Goal: Feedback & Contribution: Submit feedback/report problem

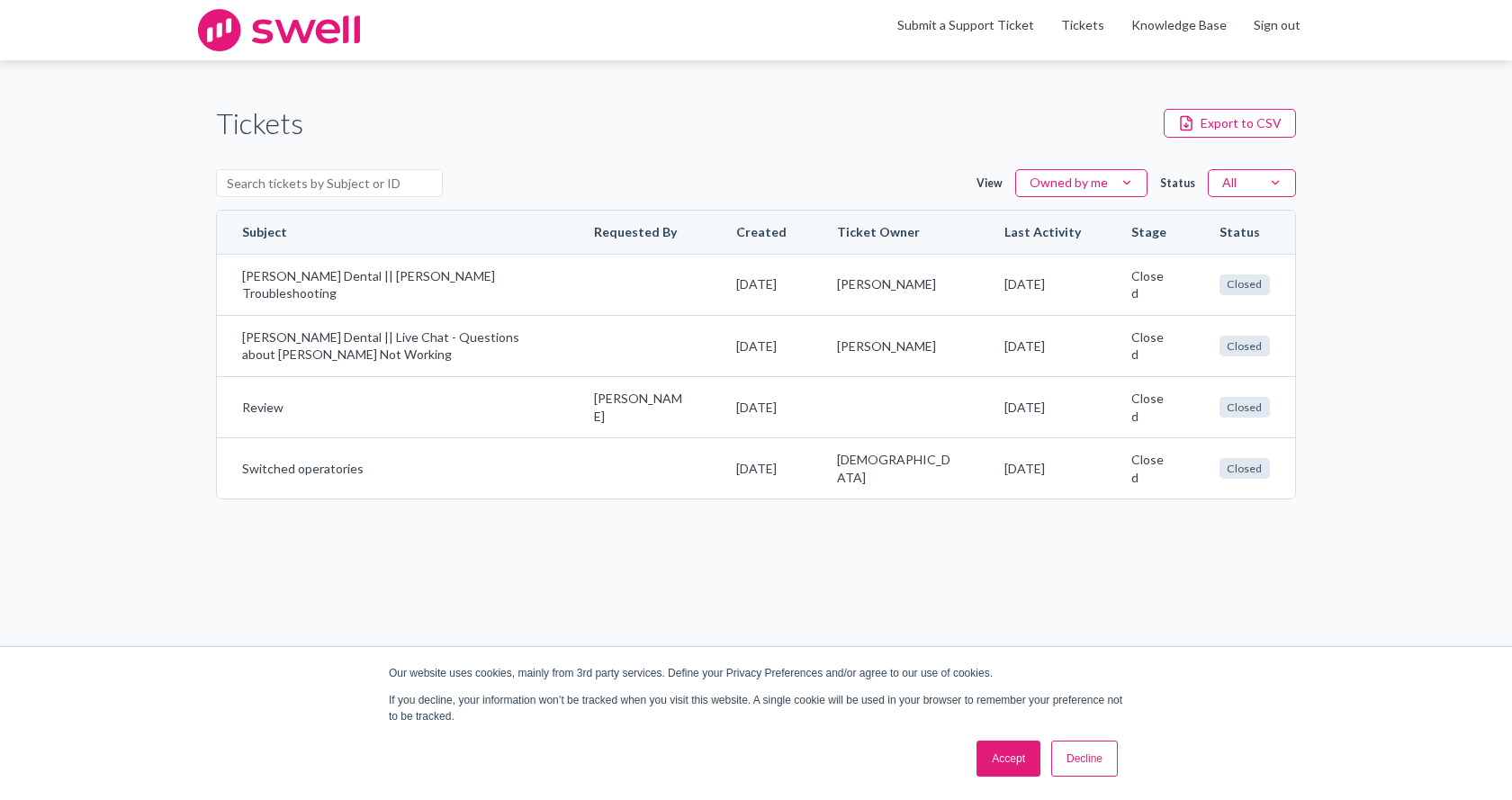
drag, startPoint x: 1373, startPoint y: 288, endPoint x: 1366, endPoint y: 306, distance: 19.3
click at [1374, 291] on div "Tickets Export to CSV View Owned by me Status All Subject Requested By Created …" at bounding box center [756, 301] width 1512 height 482
click at [970, 28] on link "Submit a Support Ticket" at bounding box center [966, 25] width 137 height 15
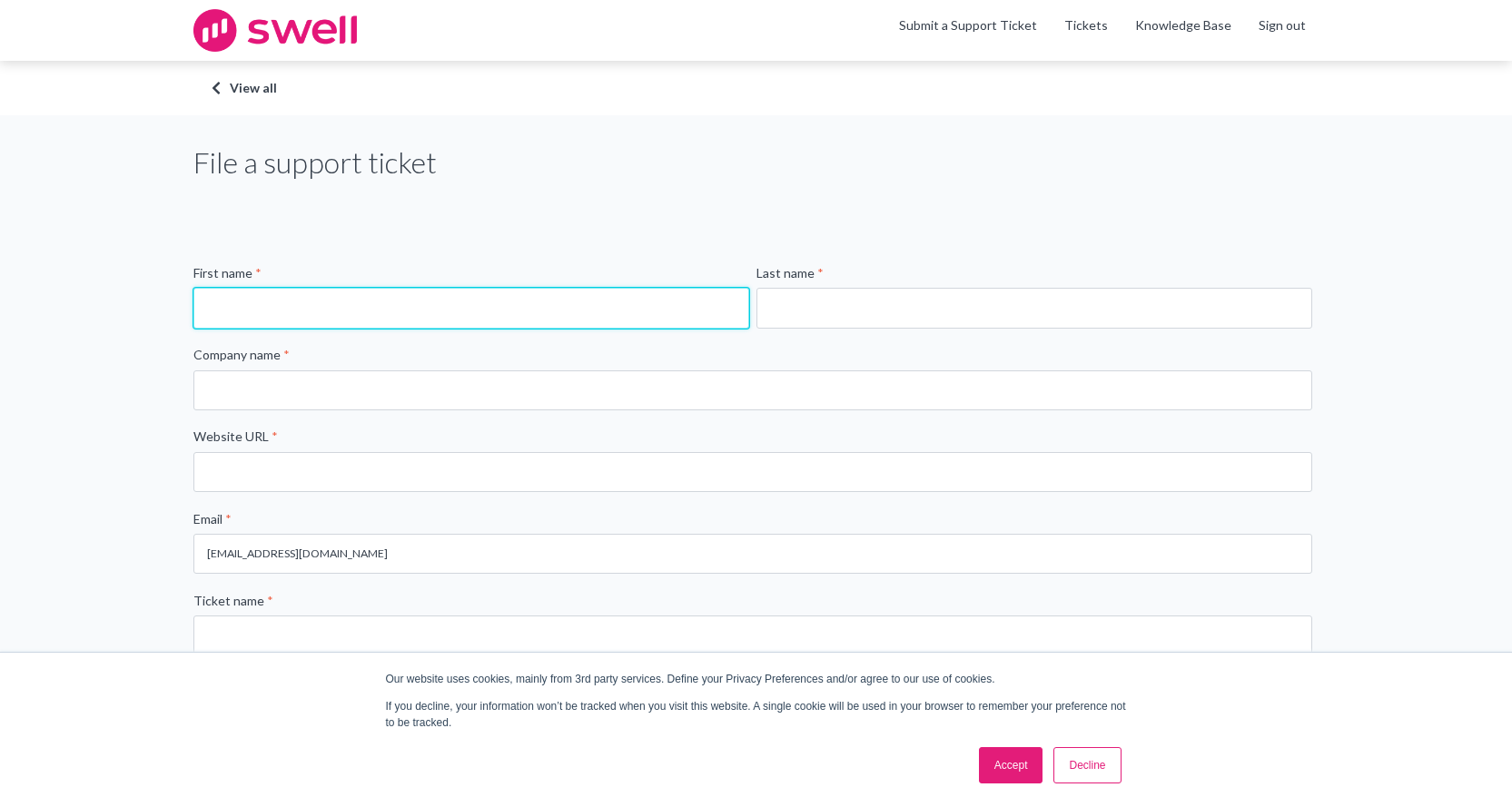
click at [505, 314] on input "First name *" at bounding box center [471, 307] width 556 height 40
type input "Vanity"
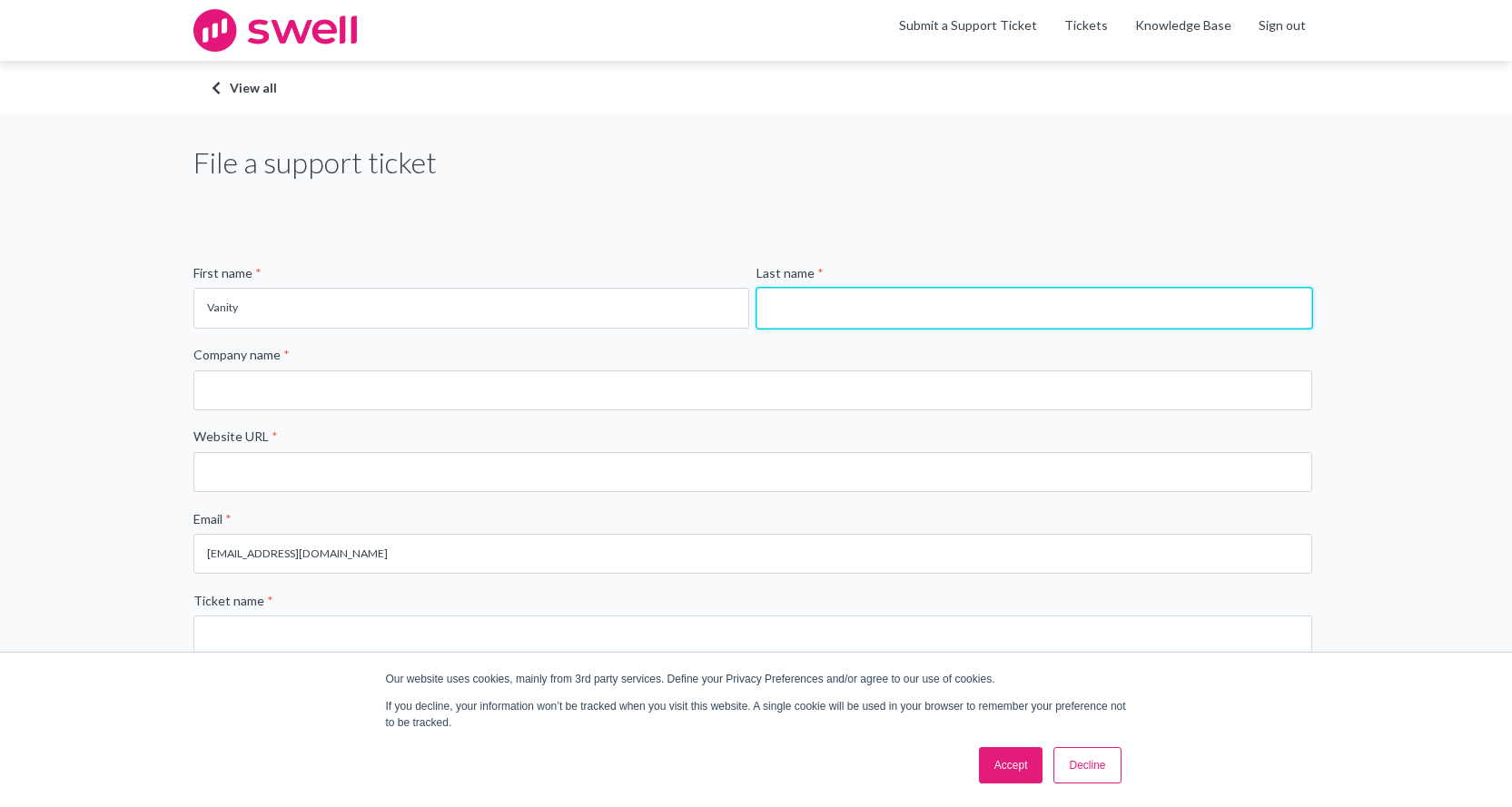
drag, startPoint x: 961, startPoint y: 303, endPoint x: 960, endPoint y: 292, distance: 11.0
click at [961, 303] on input "Last name *" at bounding box center [1034, 307] width 556 height 40
type input "[PERSON_NAME]"
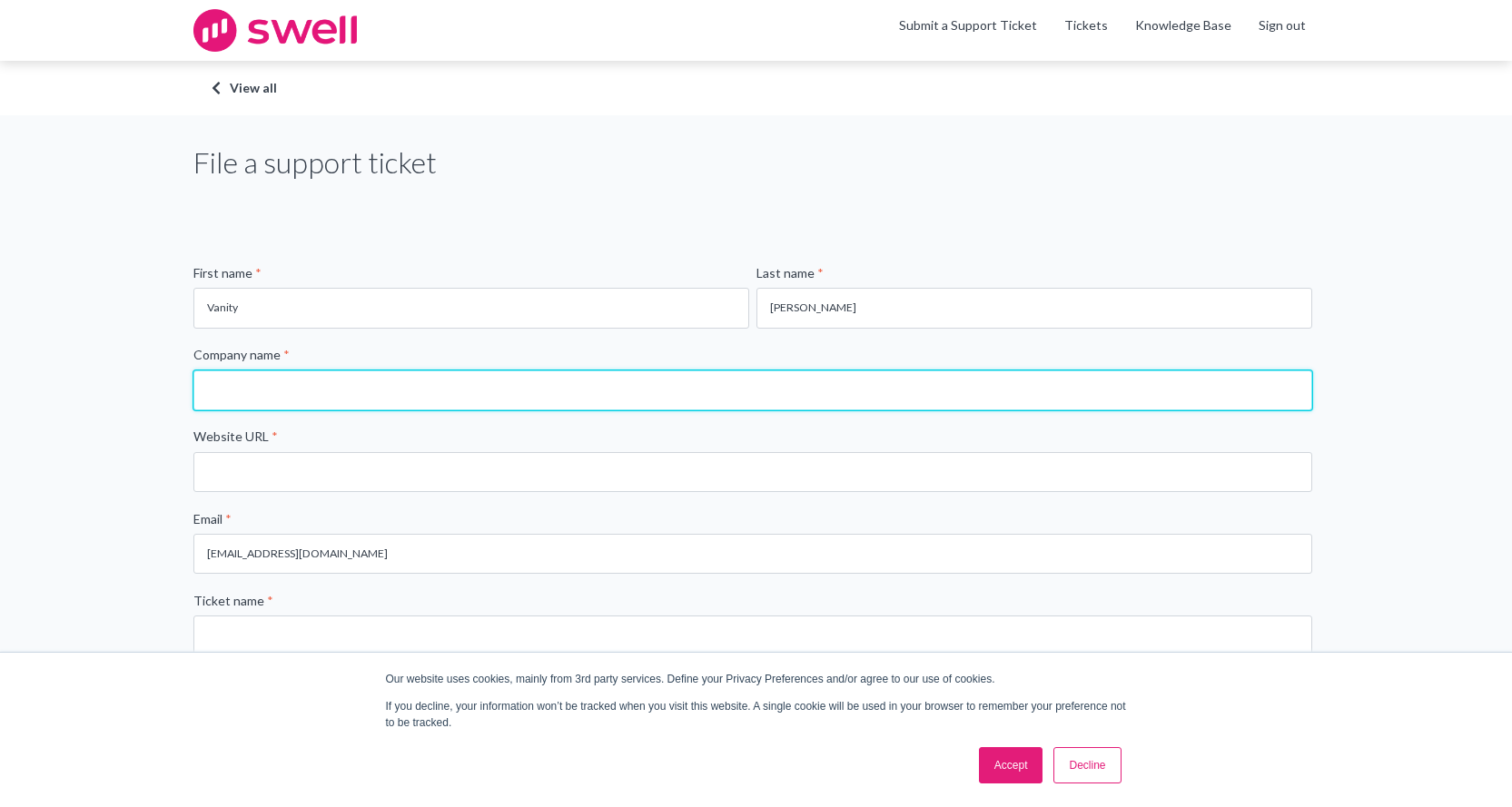
click at [948, 395] on input "Company name *" at bounding box center [753, 390] width 1119 height 40
type input "Orlando Dental Implants/ [PERSON_NAME] Dental"
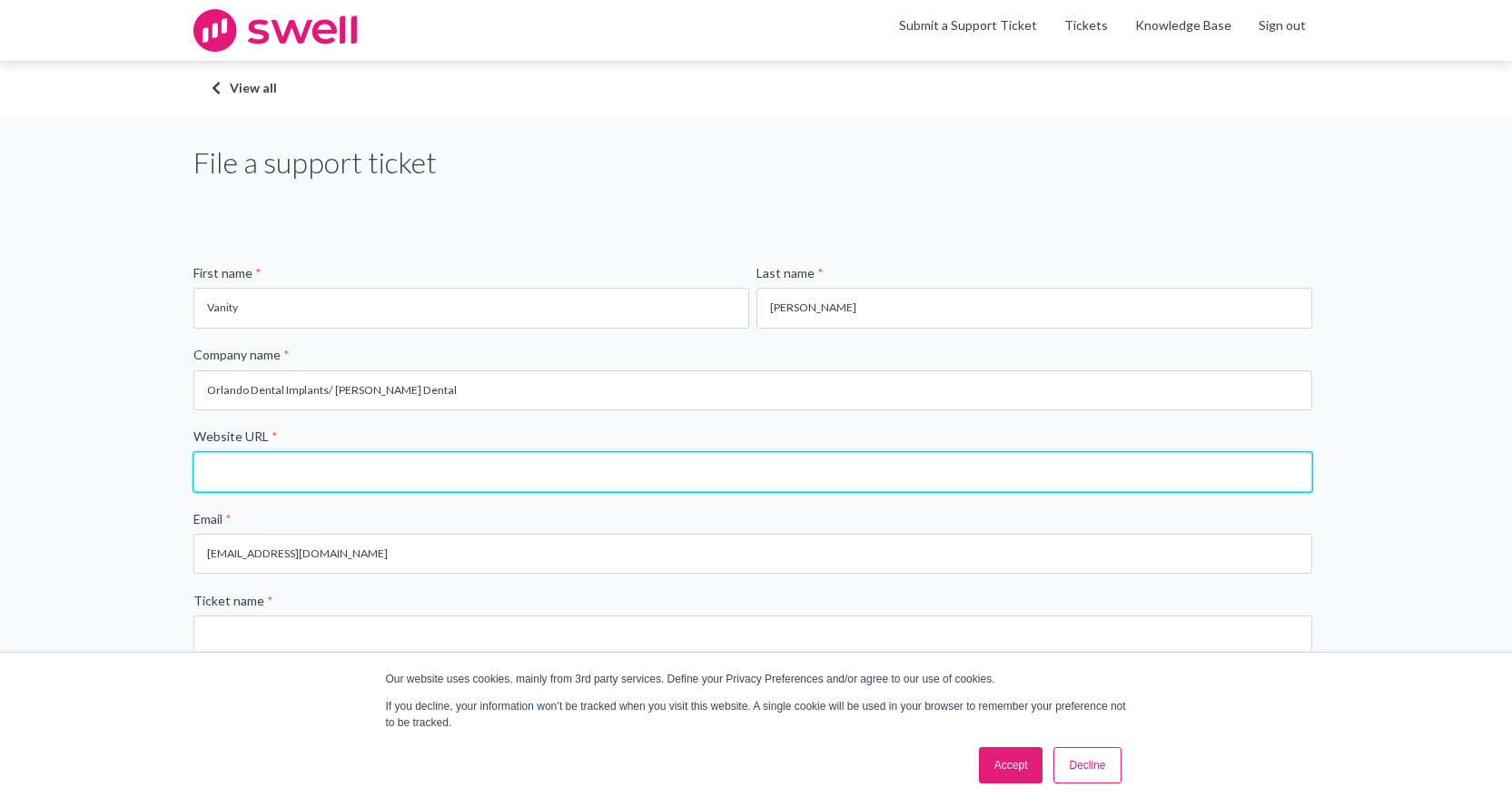
click at [518, 463] on input "Website URL *" at bounding box center [753, 472] width 1119 height 40
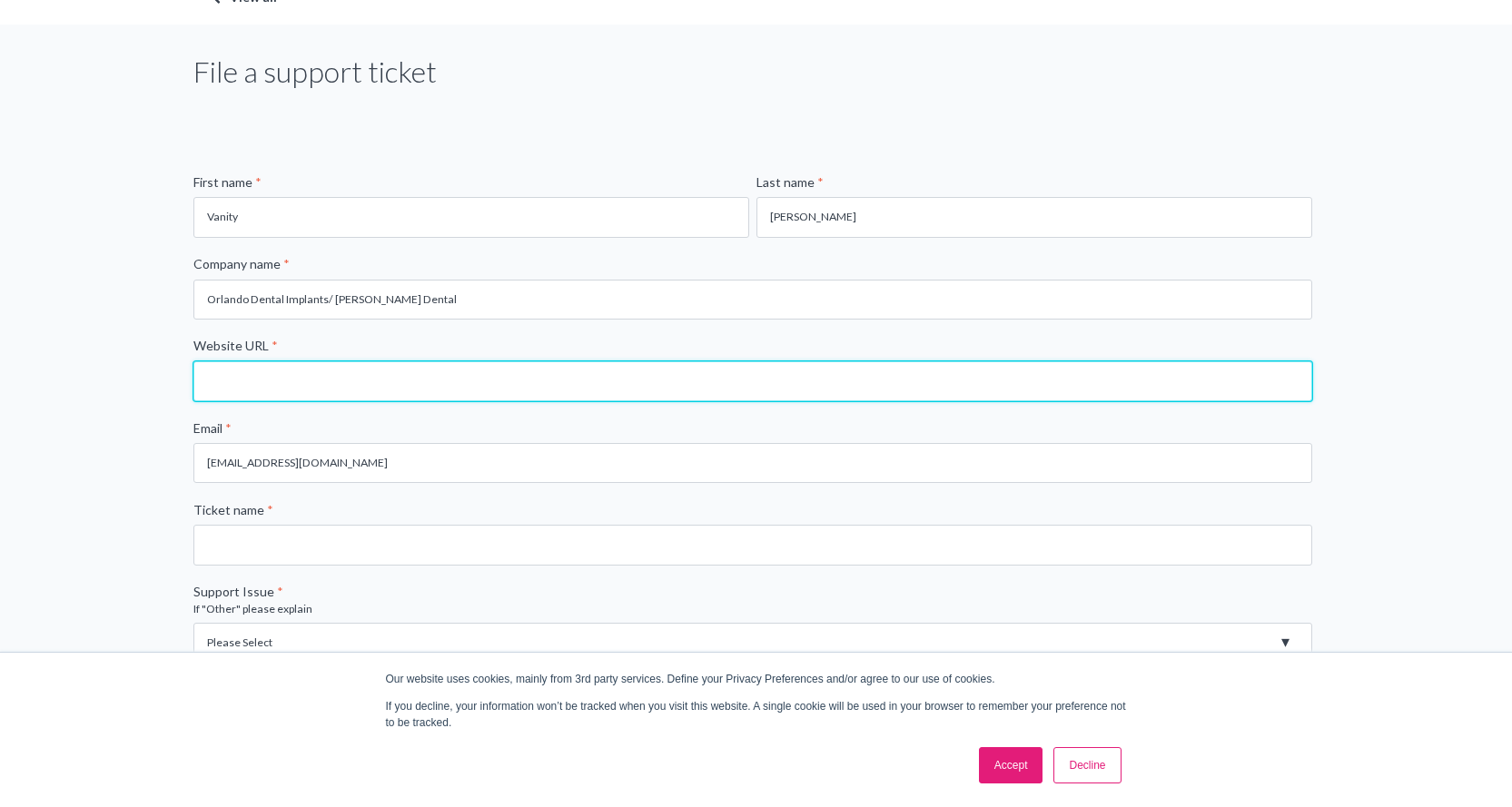
scroll to position [182, 0]
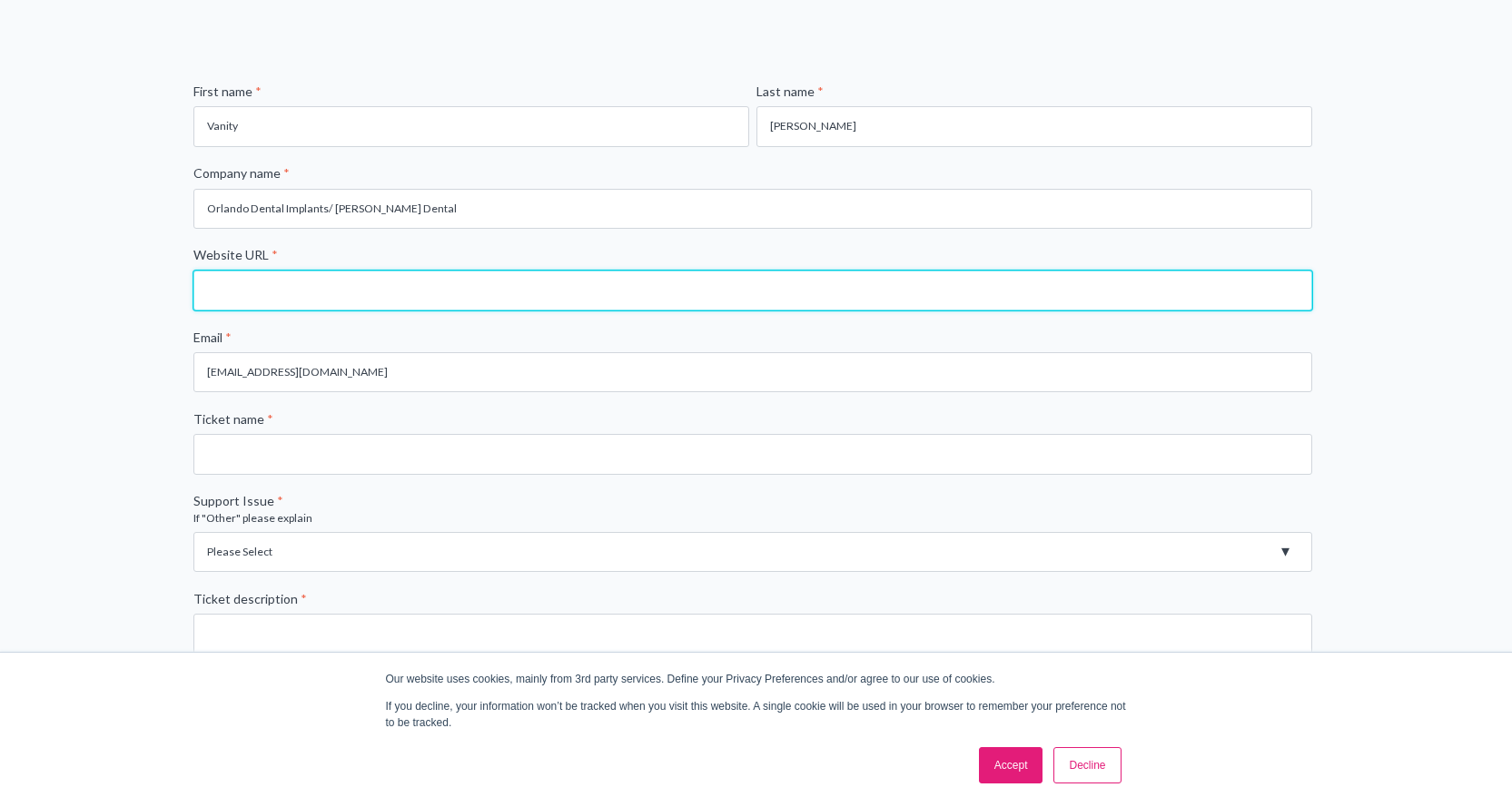
click at [260, 300] on input "Website URL *" at bounding box center [753, 290] width 1119 height 40
paste input "[URL][DOMAIN_NAME]"
type input "[URL][DOMAIN_NAME]"
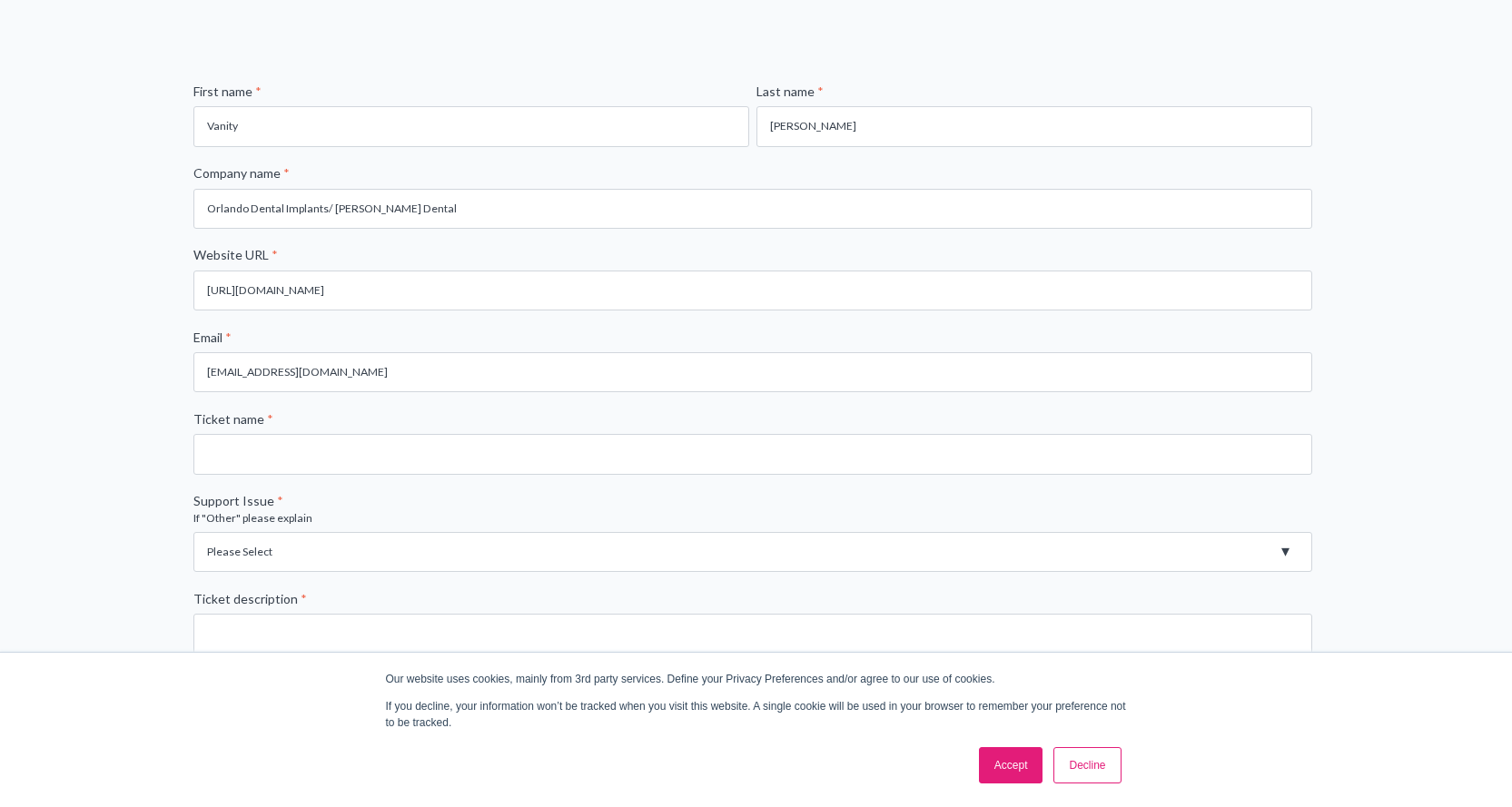
drag, startPoint x: 0, startPoint y: 368, endPoint x: 40, endPoint y: 383, distance: 42.7
click at [0, 368] on div "File a support ticket First name * Vanity Last name * [PERSON_NAME] Company nam…" at bounding box center [756, 496] width 1512 height 1124
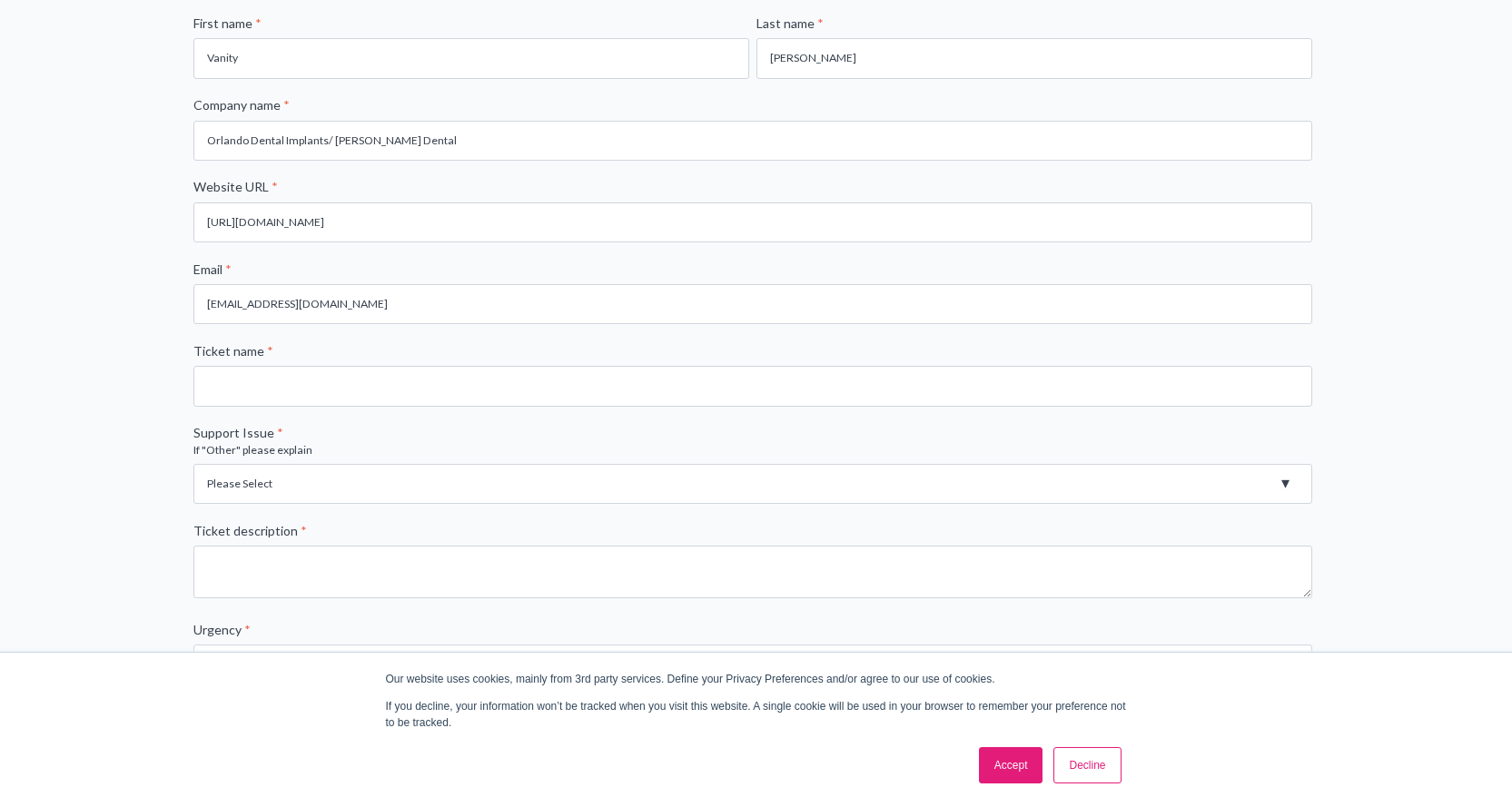
scroll to position [363, 0]
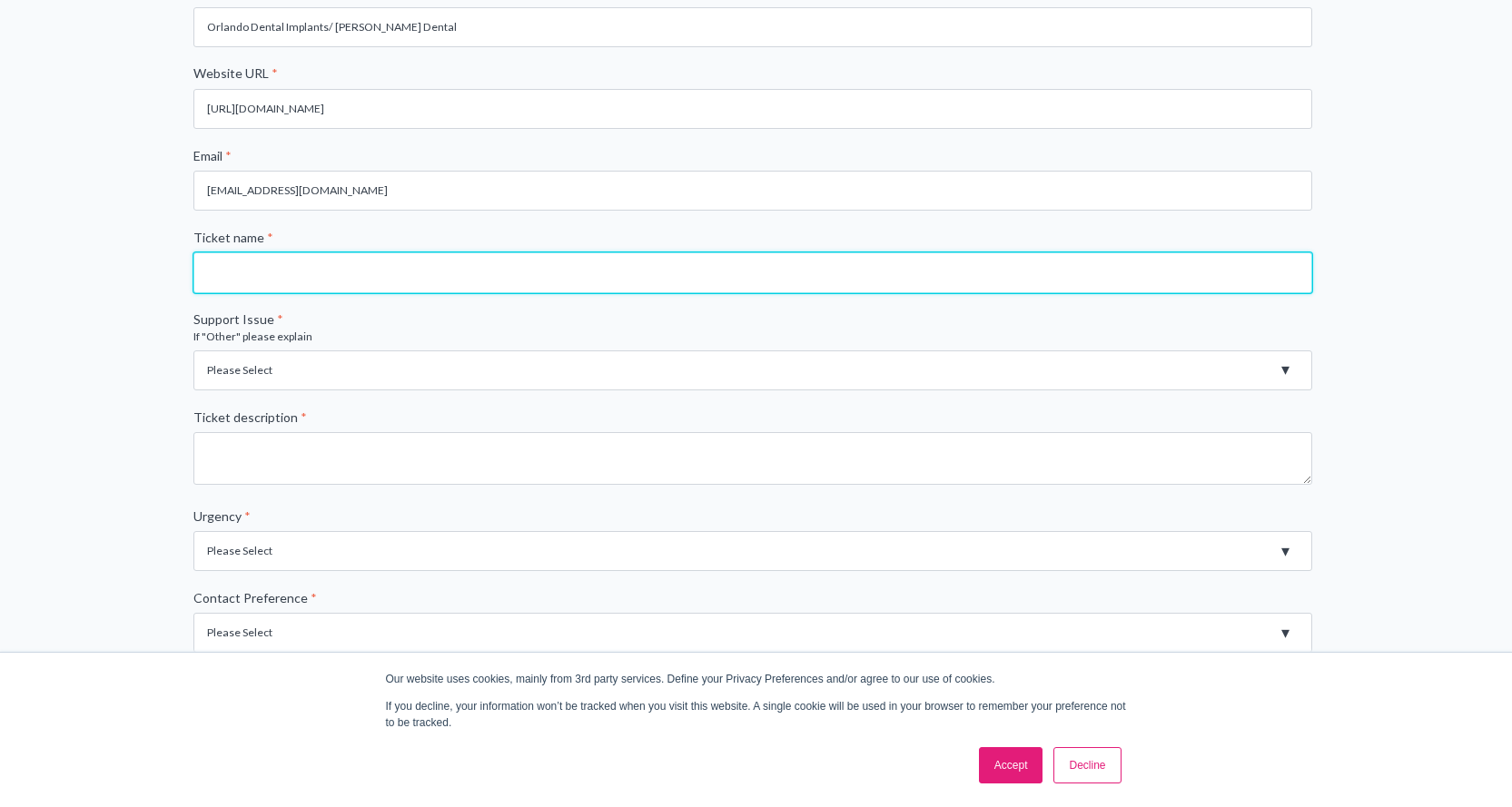
click at [318, 274] on input "Ticket name *" at bounding box center [753, 273] width 1119 height 40
type input "Review issue"
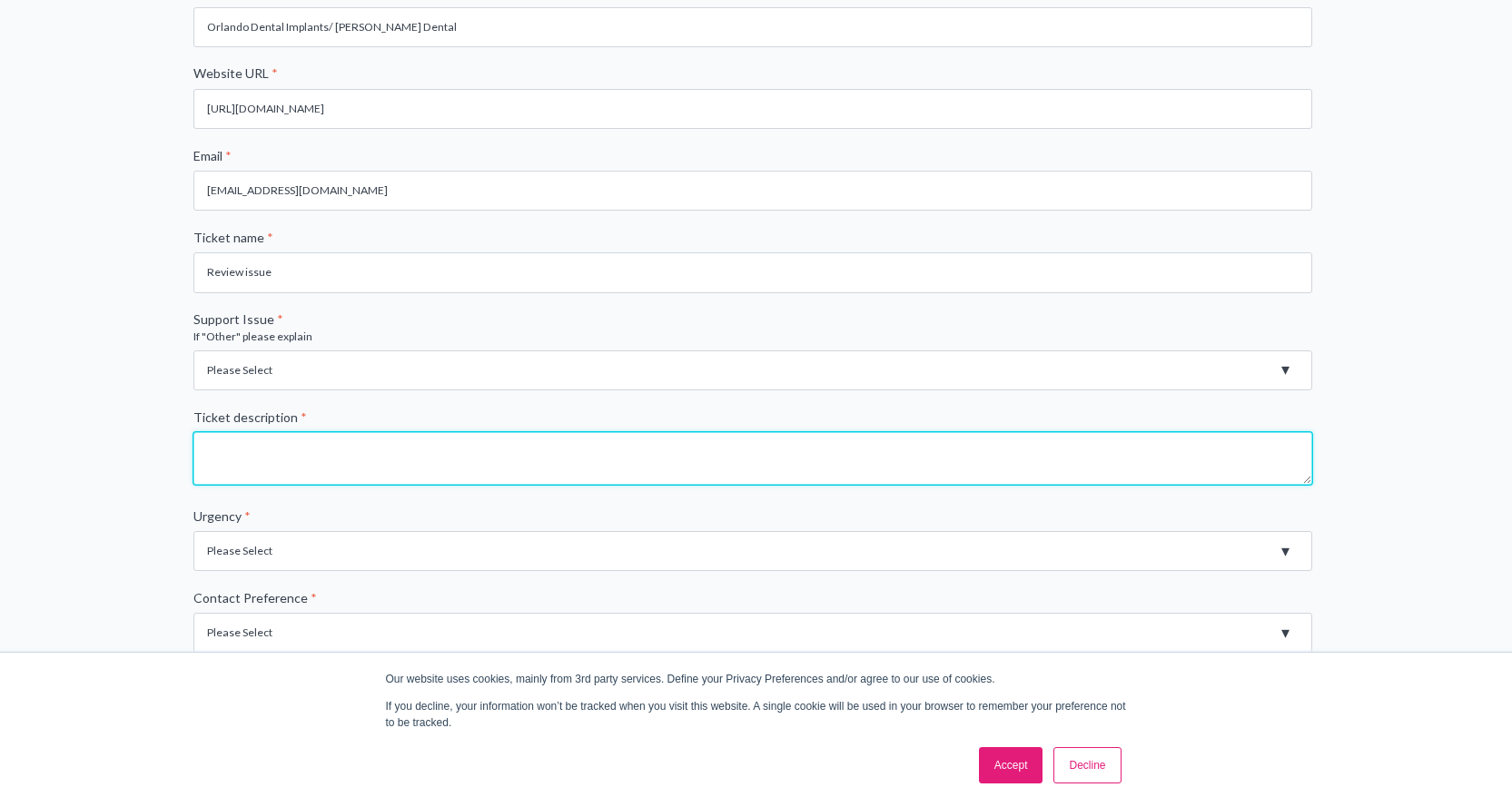
click at [326, 456] on textarea "Ticket description *" at bounding box center [753, 458] width 1119 height 53
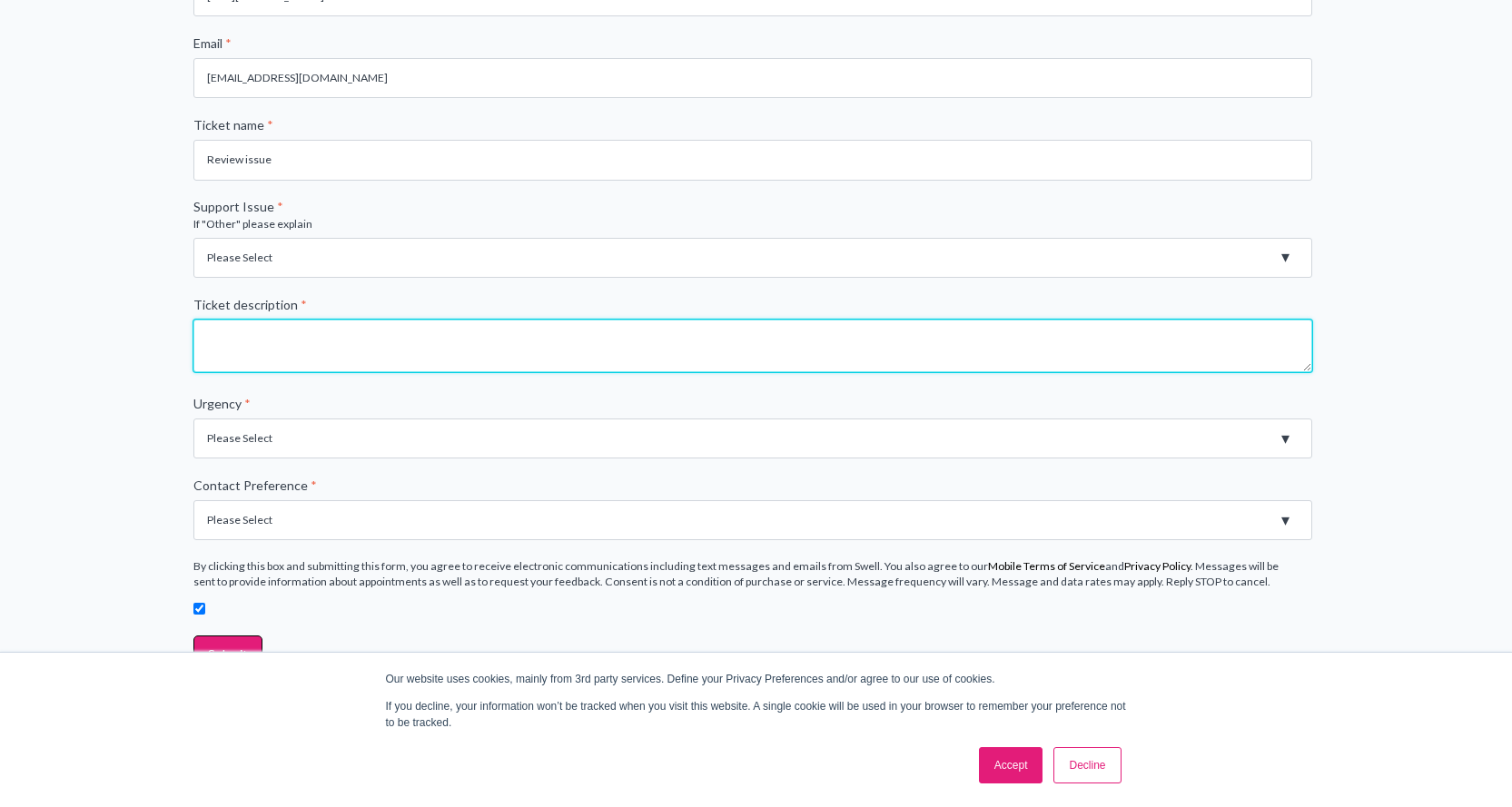
scroll to position [495, 0]
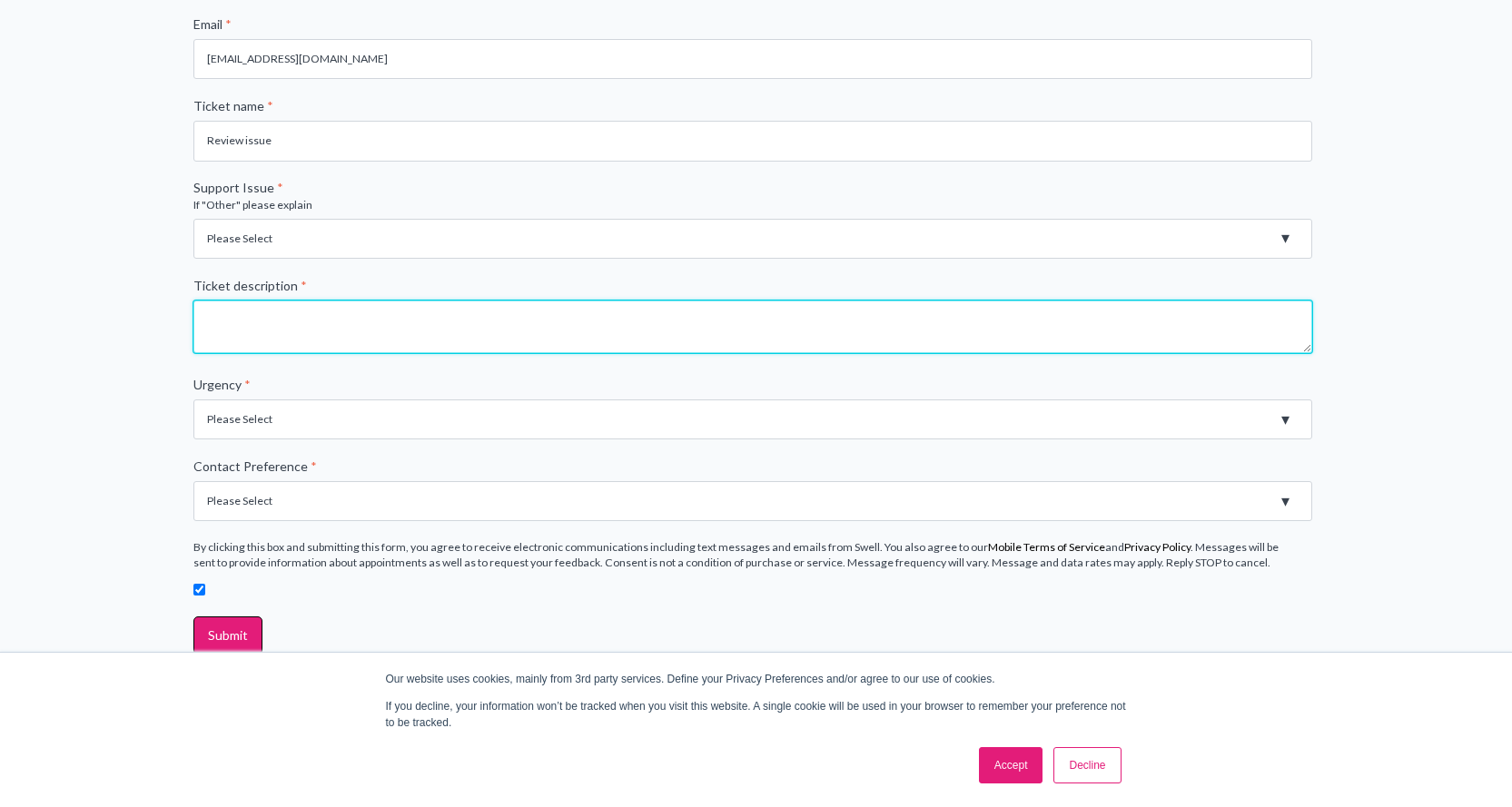
click at [337, 330] on textarea "Ticket description *" at bounding box center [753, 327] width 1119 height 53
click at [436, 323] on textarea "We are receiving reviews from patients" at bounding box center [753, 327] width 1119 height 53
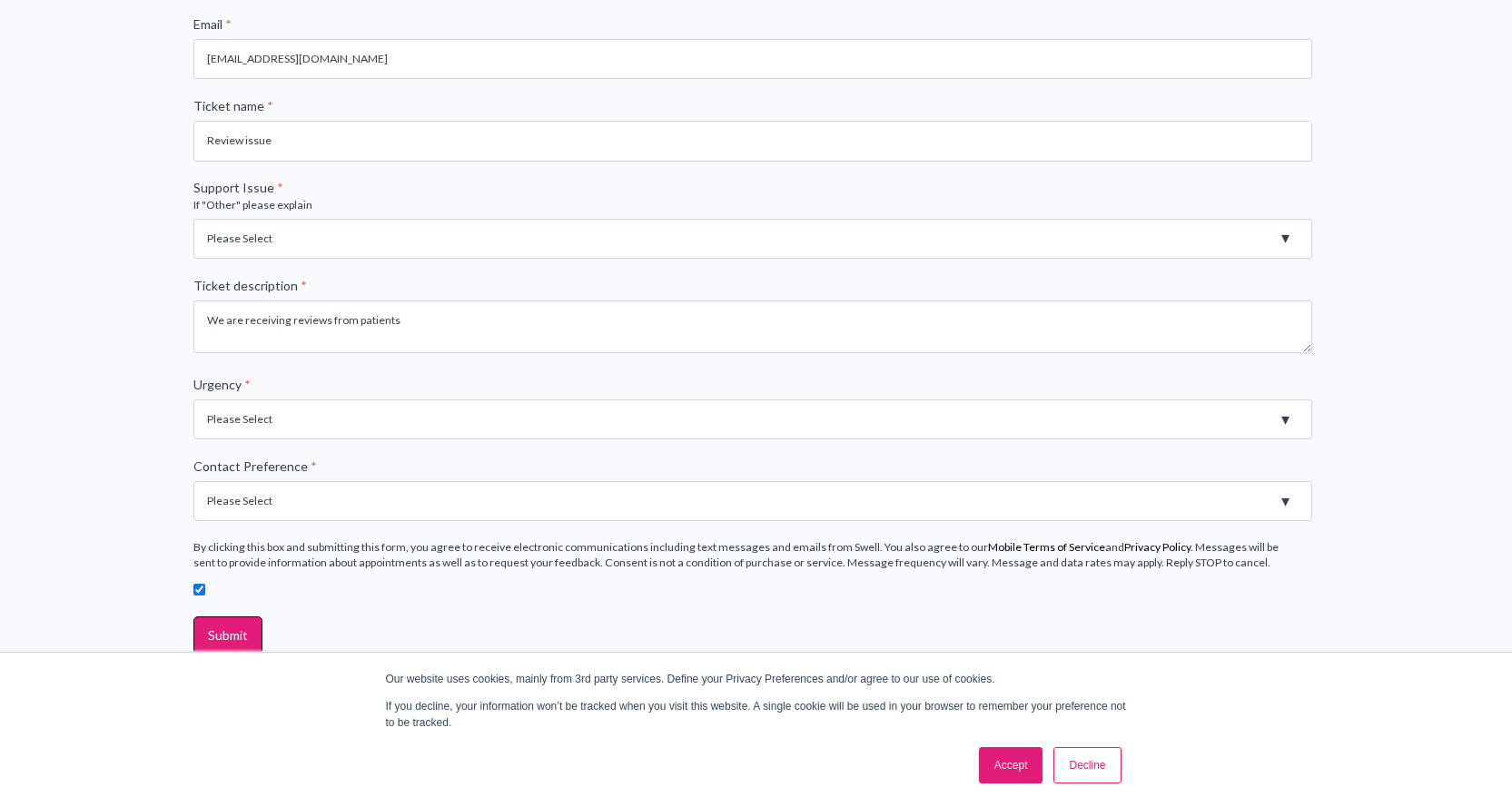
click at [499, 359] on fieldset "Ticket description * We are receiving reviews from patients" at bounding box center [756, 326] width 1126 height 99
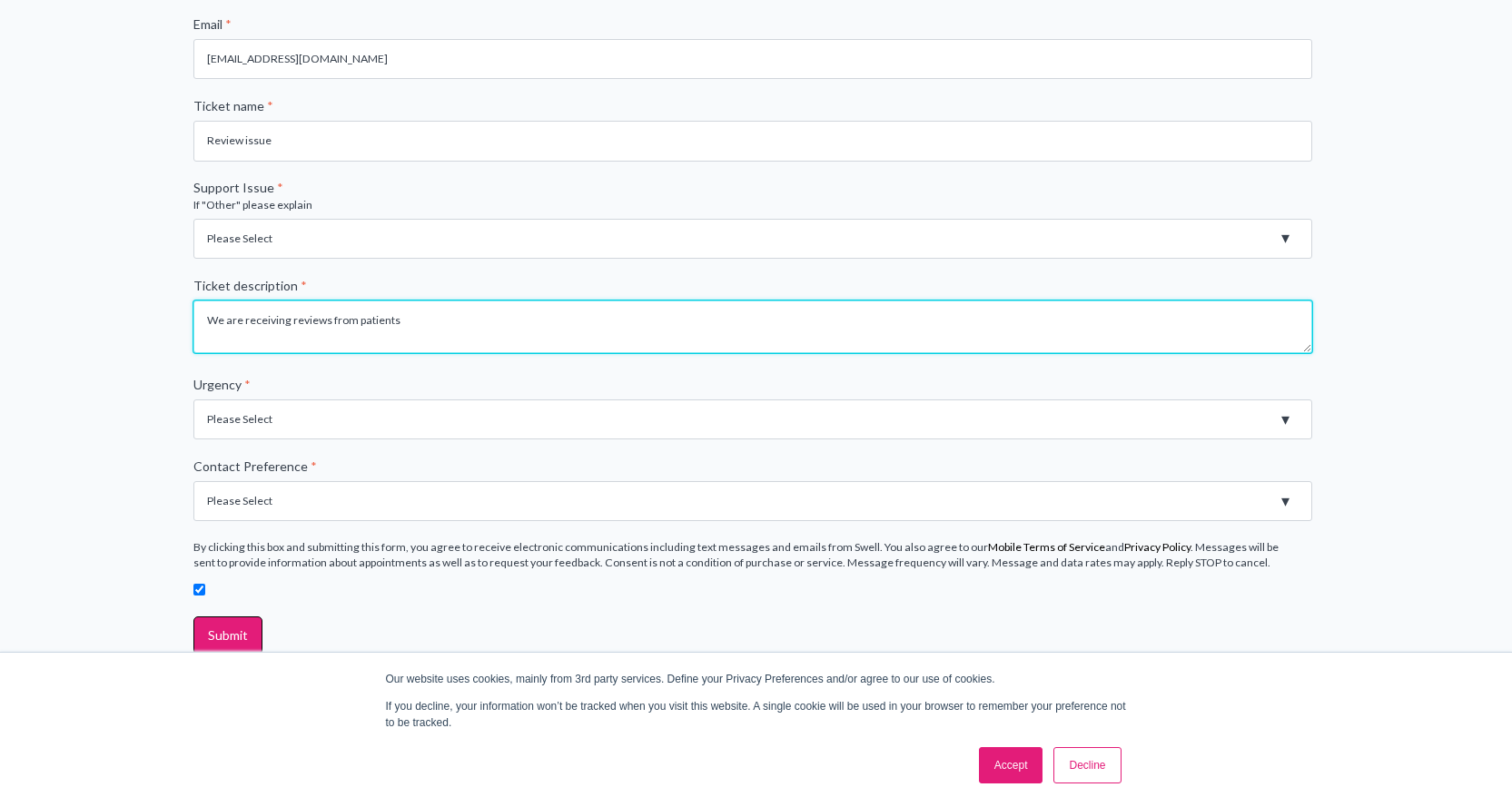
click at [464, 316] on textarea "We are receiving reviews from patients" at bounding box center [753, 327] width 1119 height 53
click at [467, 311] on textarea "We are receiving reviews from patients" at bounding box center [753, 327] width 1119 height 53
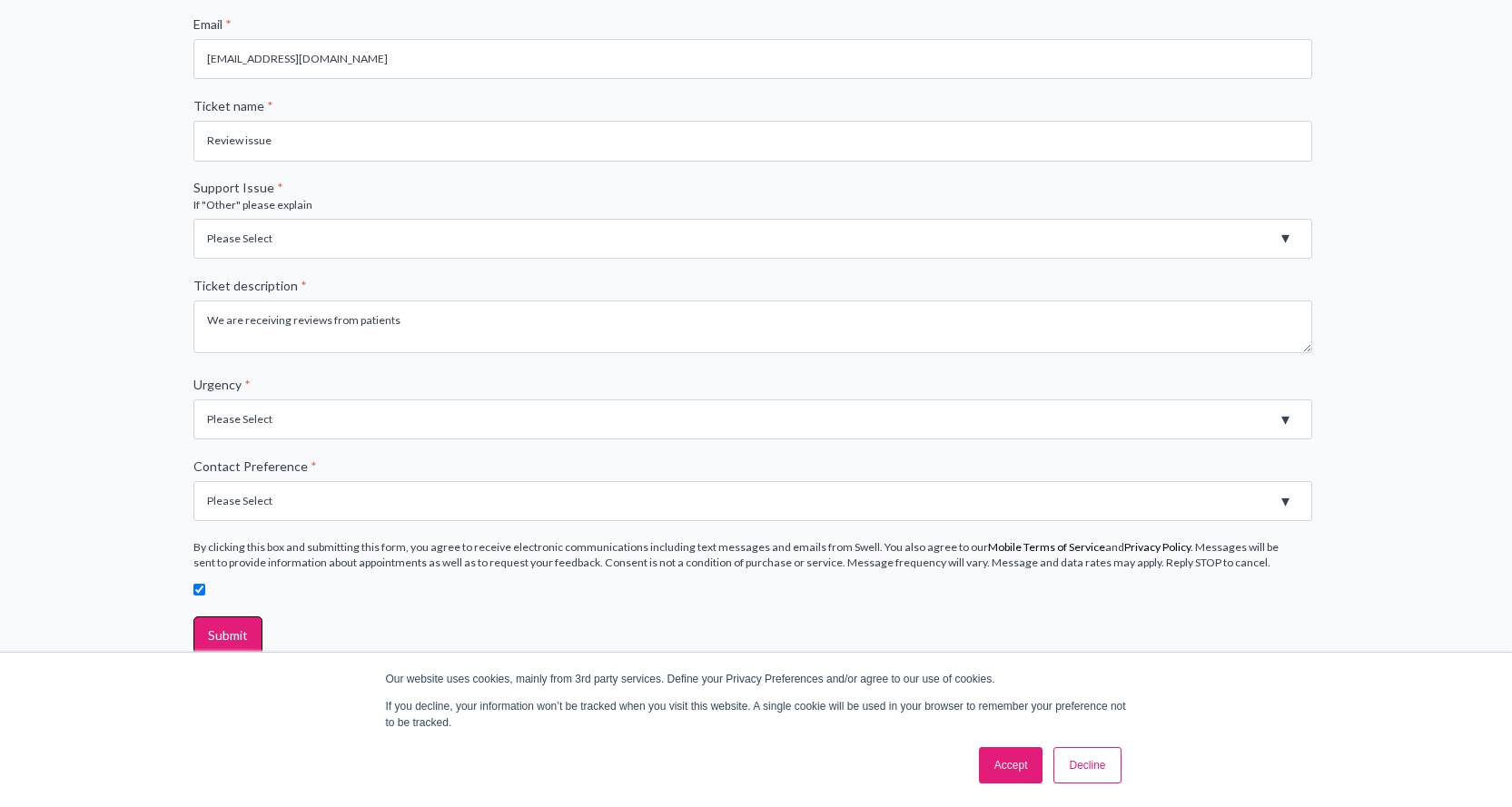
click at [445, 361] on fieldset "Ticket description * We are receiving reviews from patients" at bounding box center [756, 326] width 1126 height 99
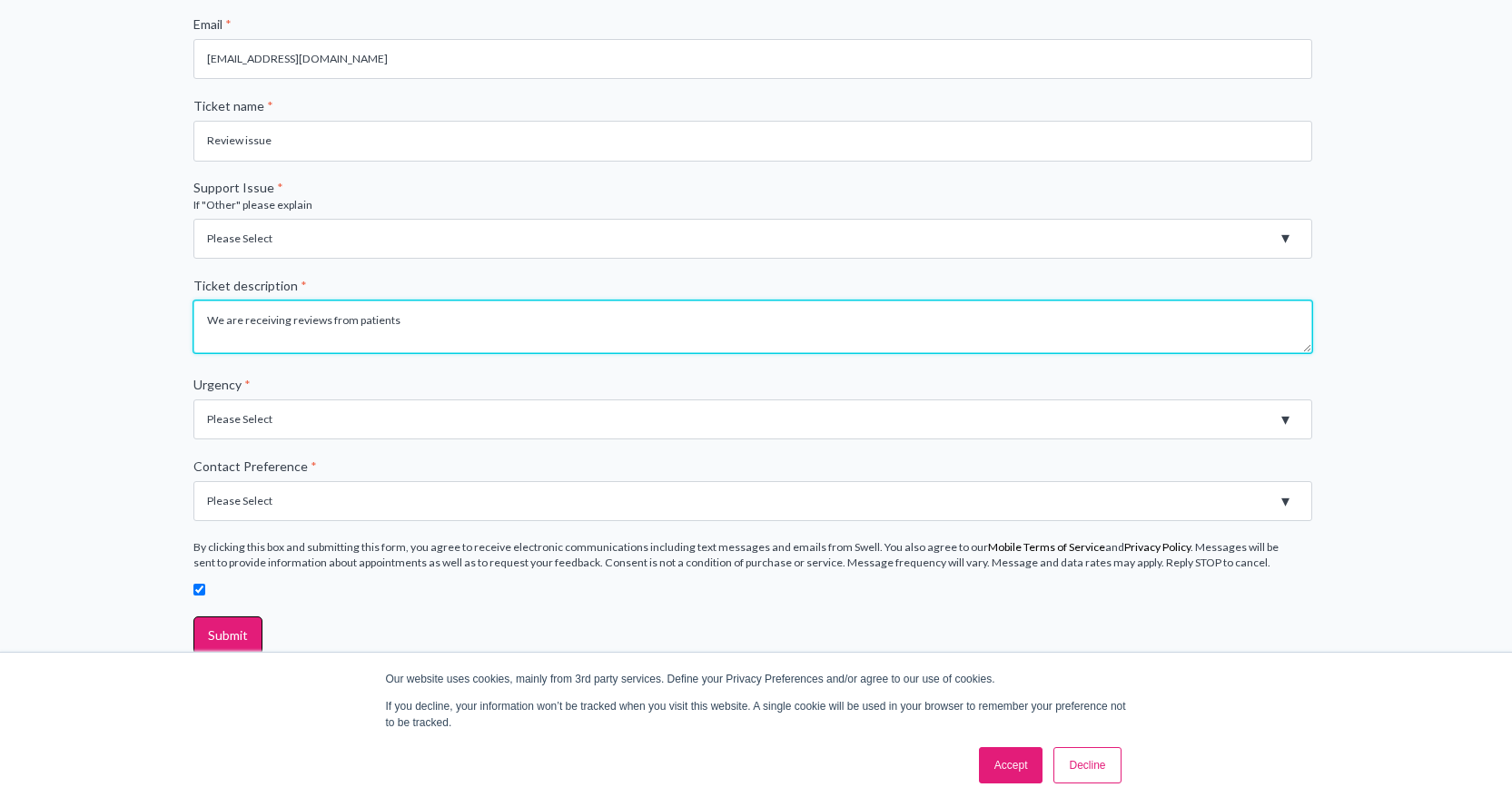
click at [434, 313] on textarea "We are receiving reviews from patients" at bounding box center [753, 327] width 1119 height 53
click at [434, 313] on textarea "We are receiving reviews from patients" at bounding box center [753, 327] width 1119 height 53
click at [439, 321] on textarea "We are receiving reviews from patients" at bounding box center [753, 327] width 1119 height 53
click at [278, 340] on textarea "We are receiving reviews from patients that are not ours" at bounding box center [753, 327] width 1119 height 53
type textarea "We are receiving reviews from patients that are not ours"
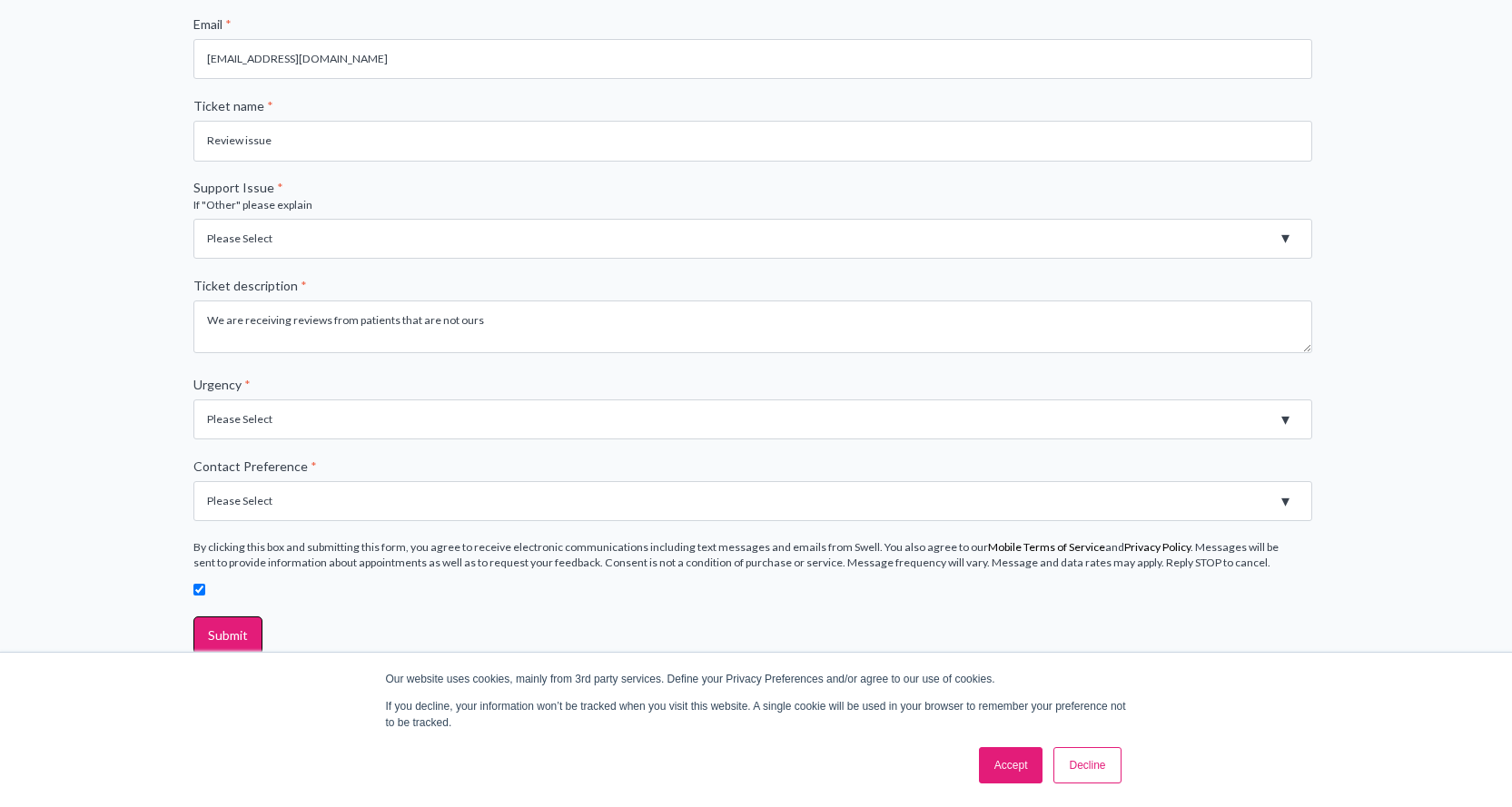
click at [308, 382] on label "Urgency *" at bounding box center [756, 384] width 1126 height 18
click at [308, 400] on select "Please Select High - Outage - Issue is critically impacting or preventing use o…" at bounding box center [753, 420] width 1119 height 40
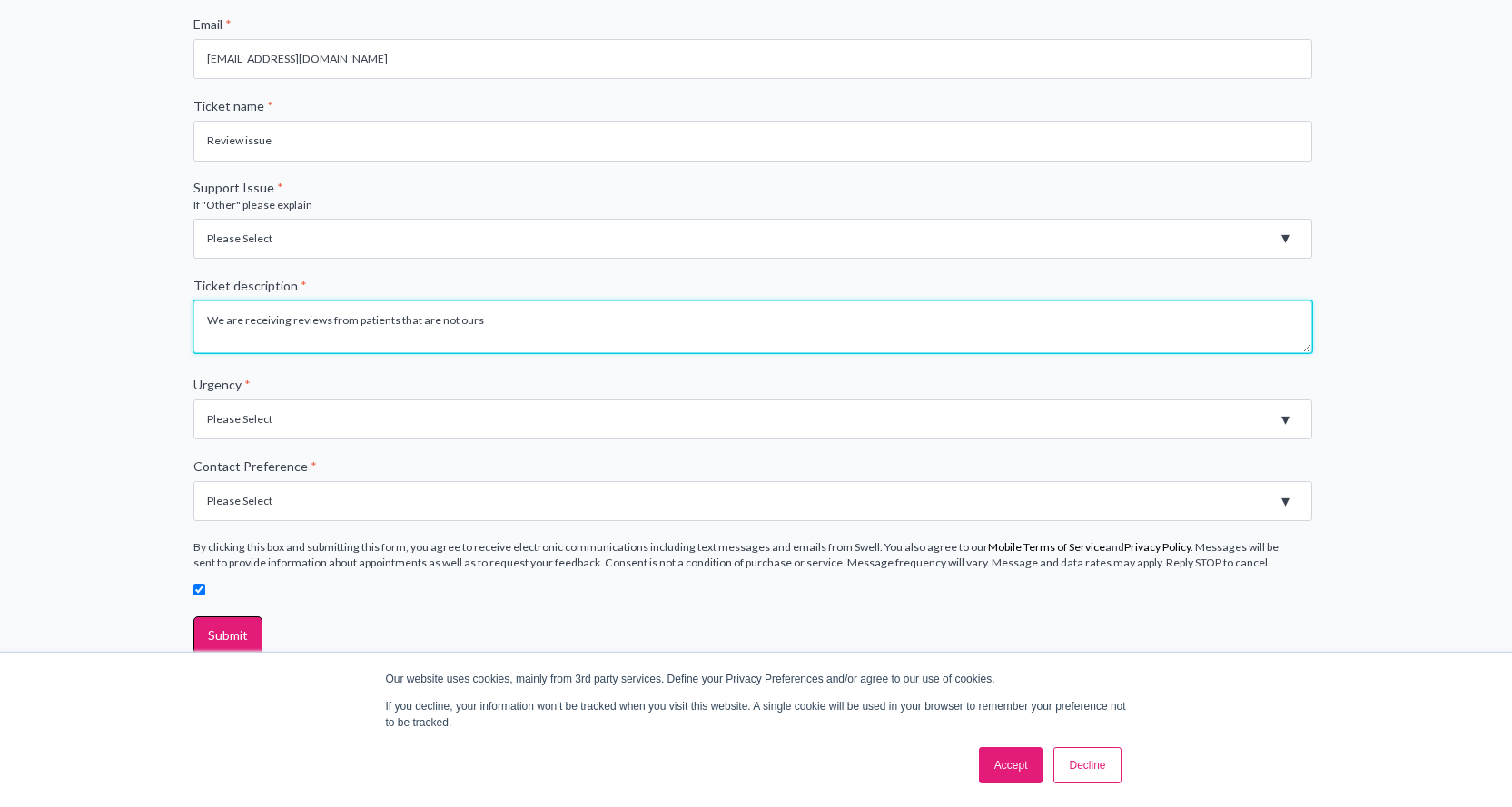
click at [287, 325] on textarea "We are receiving reviews from patients that are not ours" at bounding box center [753, 327] width 1119 height 53
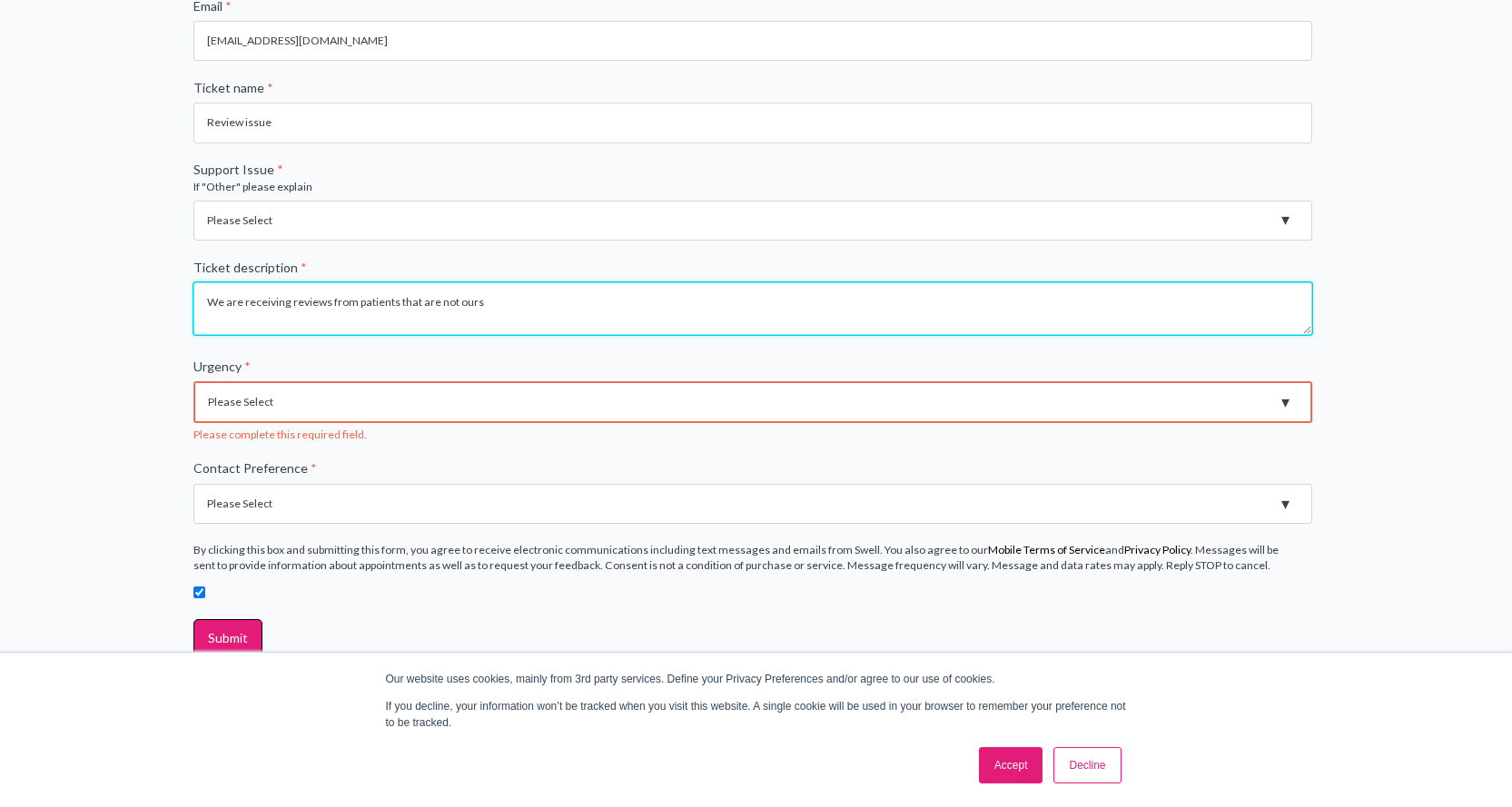
scroll to position [515, 0]
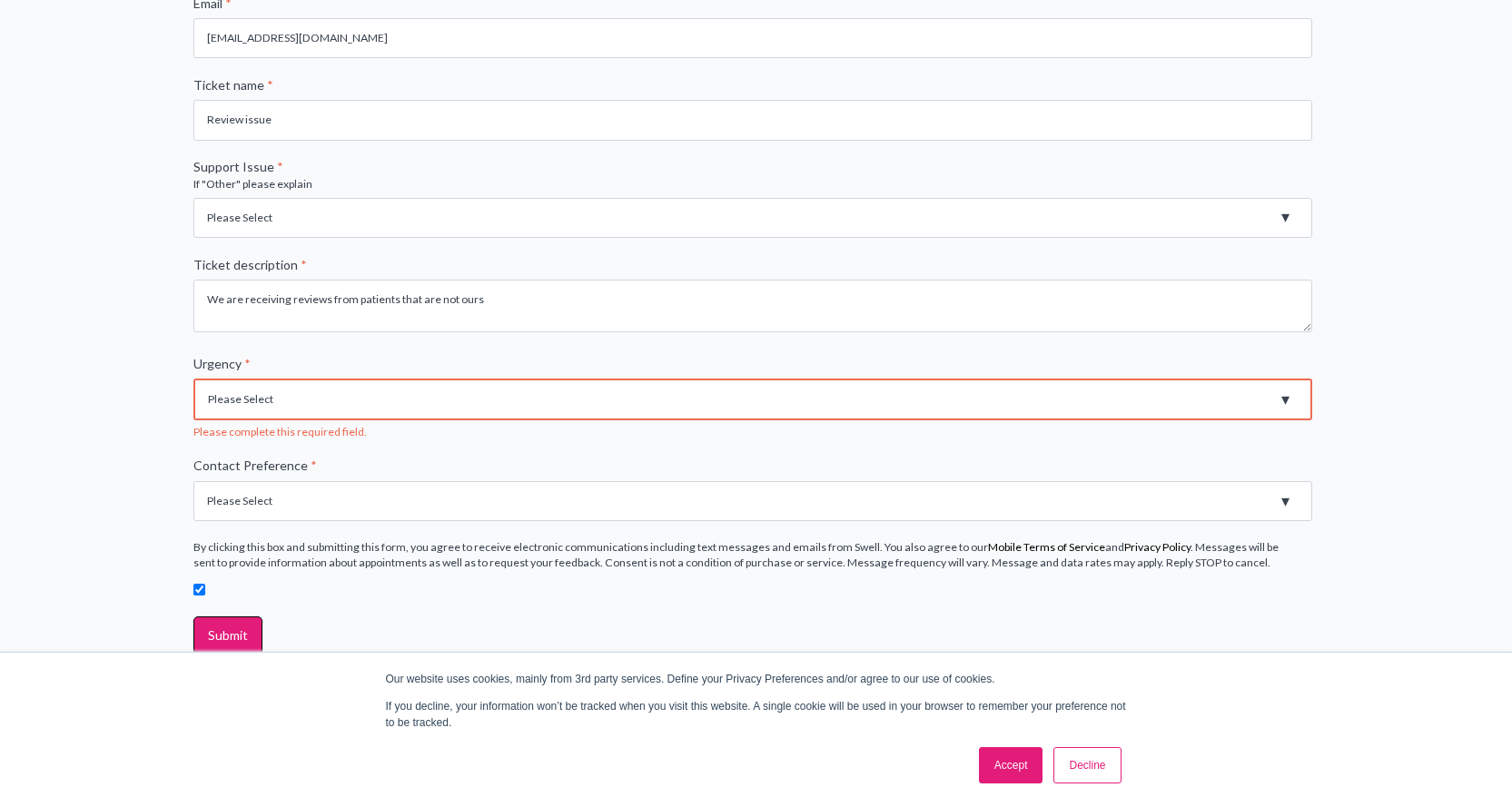
click at [315, 401] on select "Please Select High - Outage - Issue is critically impacting or preventing use o…" at bounding box center [753, 399] width 1119 height 41
select select "High - Outage - Issue is critically impacting or preventing use of essential pr…"
click at [193, 400] on select "Please Select High - Outage - Issue is critically impacting or preventing use o…" at bounding box center [753, 399] width 1119 height 41
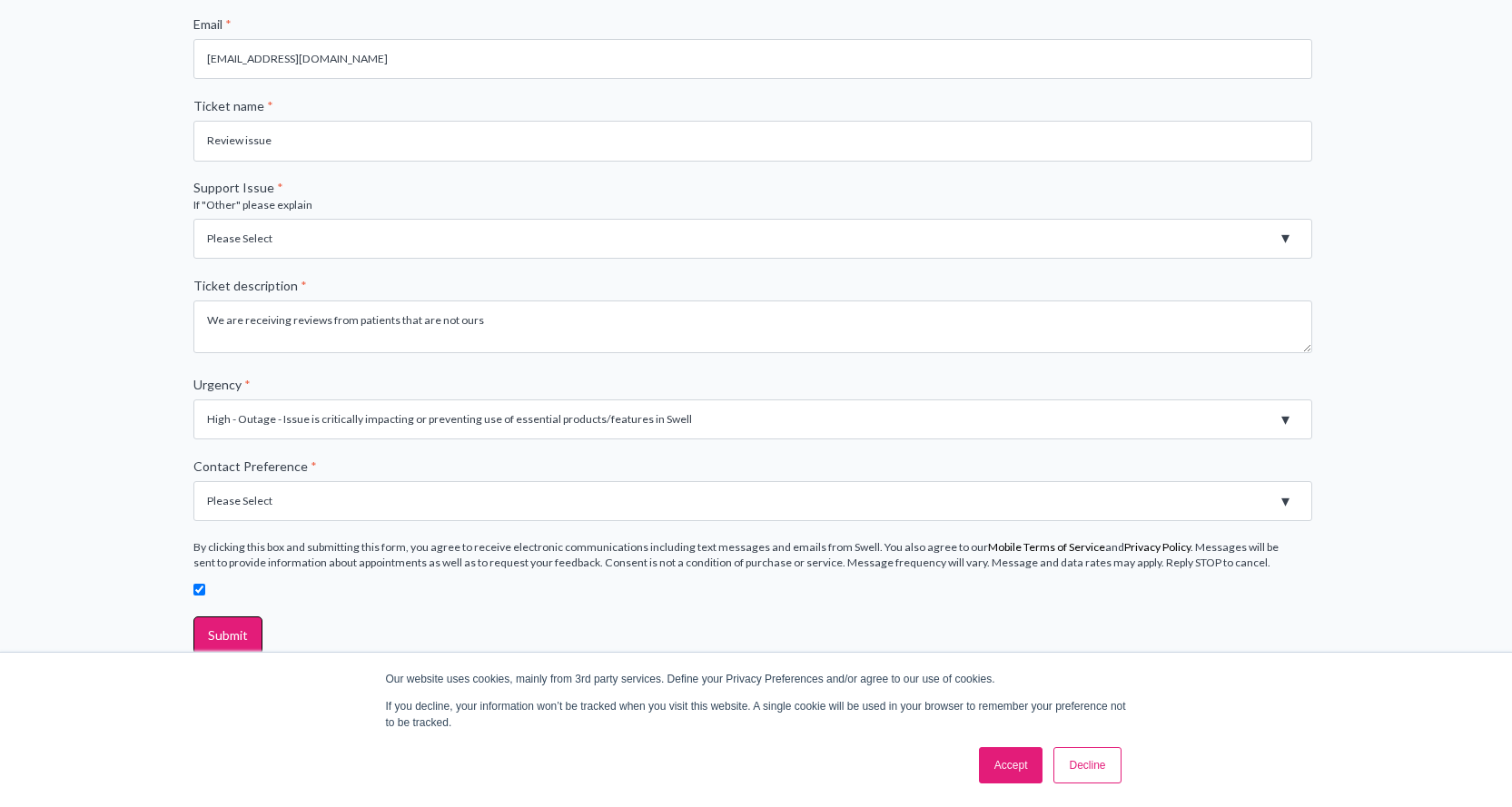
scroll to position [495, 0]
click at [432, 493] on select "Please Select Email Phone" at bounding box center [753, 501] width 1119 height 40
select select "Phone"
click at [193, 481] on select "Please Select Email Phone" at bounding box center [753, 501] width 1119 height 40
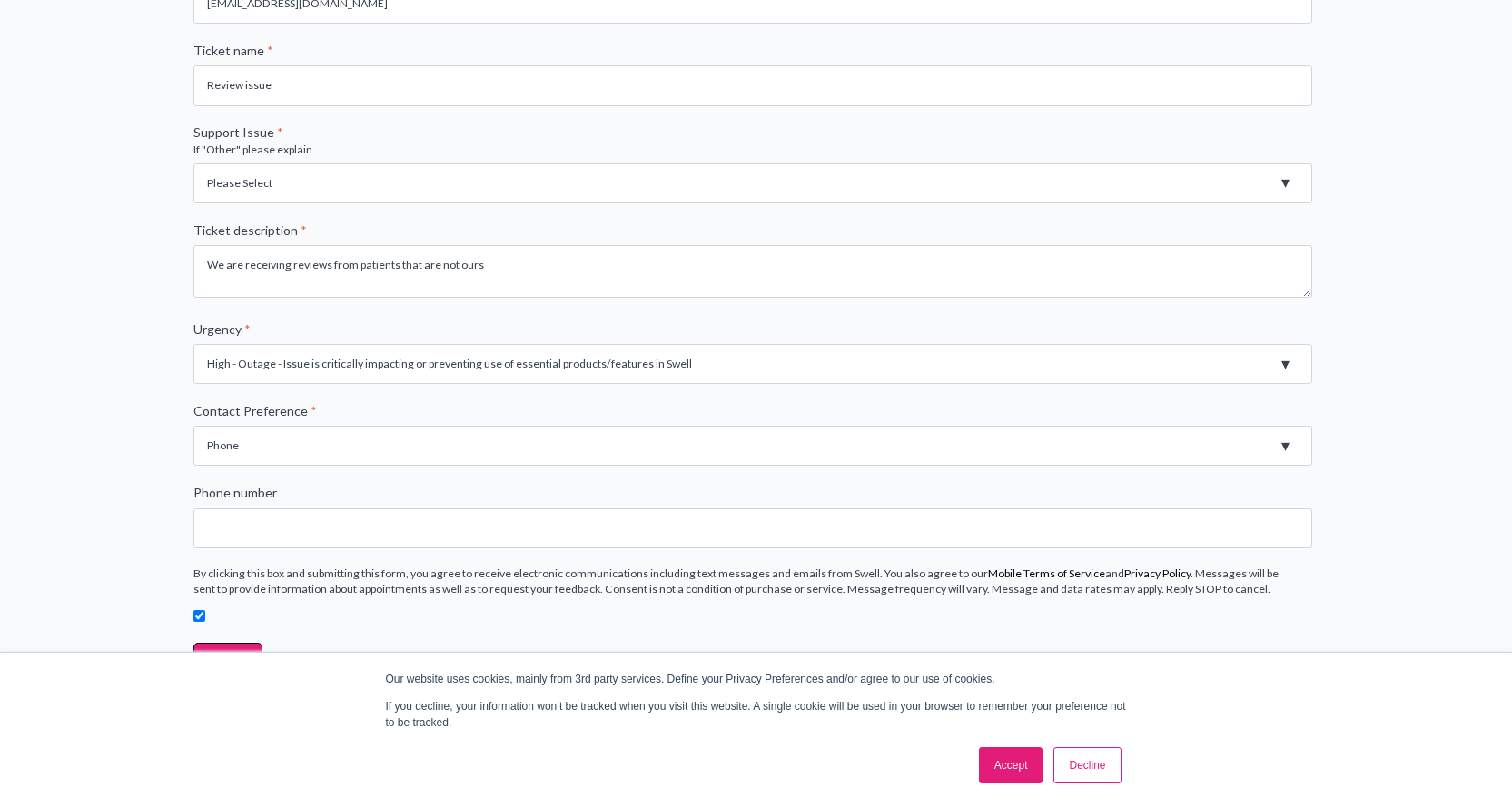
scroll to position [577, 0]
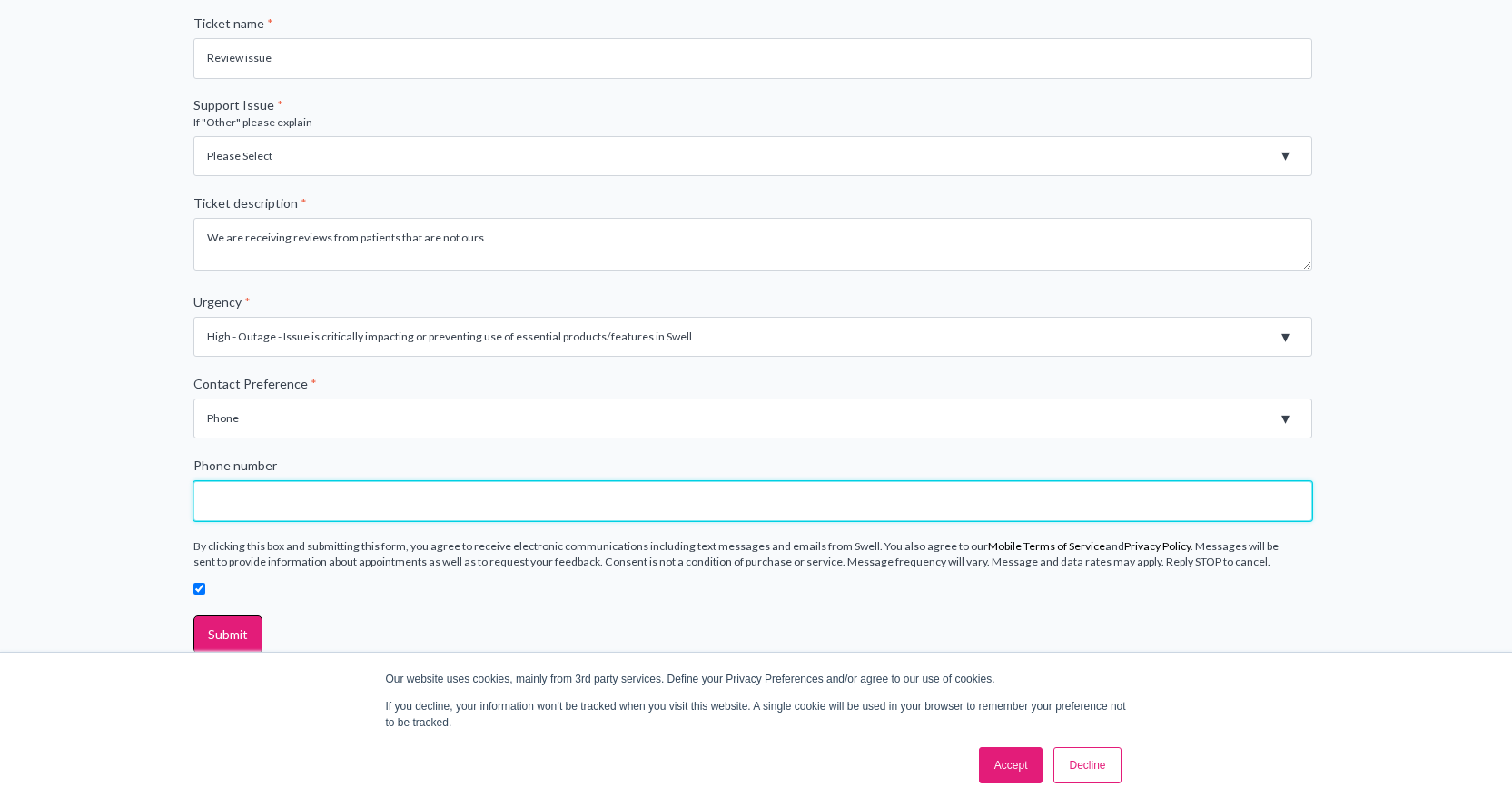
click at [494, 483] on input "Phone number" at bounding box center [753, 501] width 1119 height 40
type input "407794-9691"
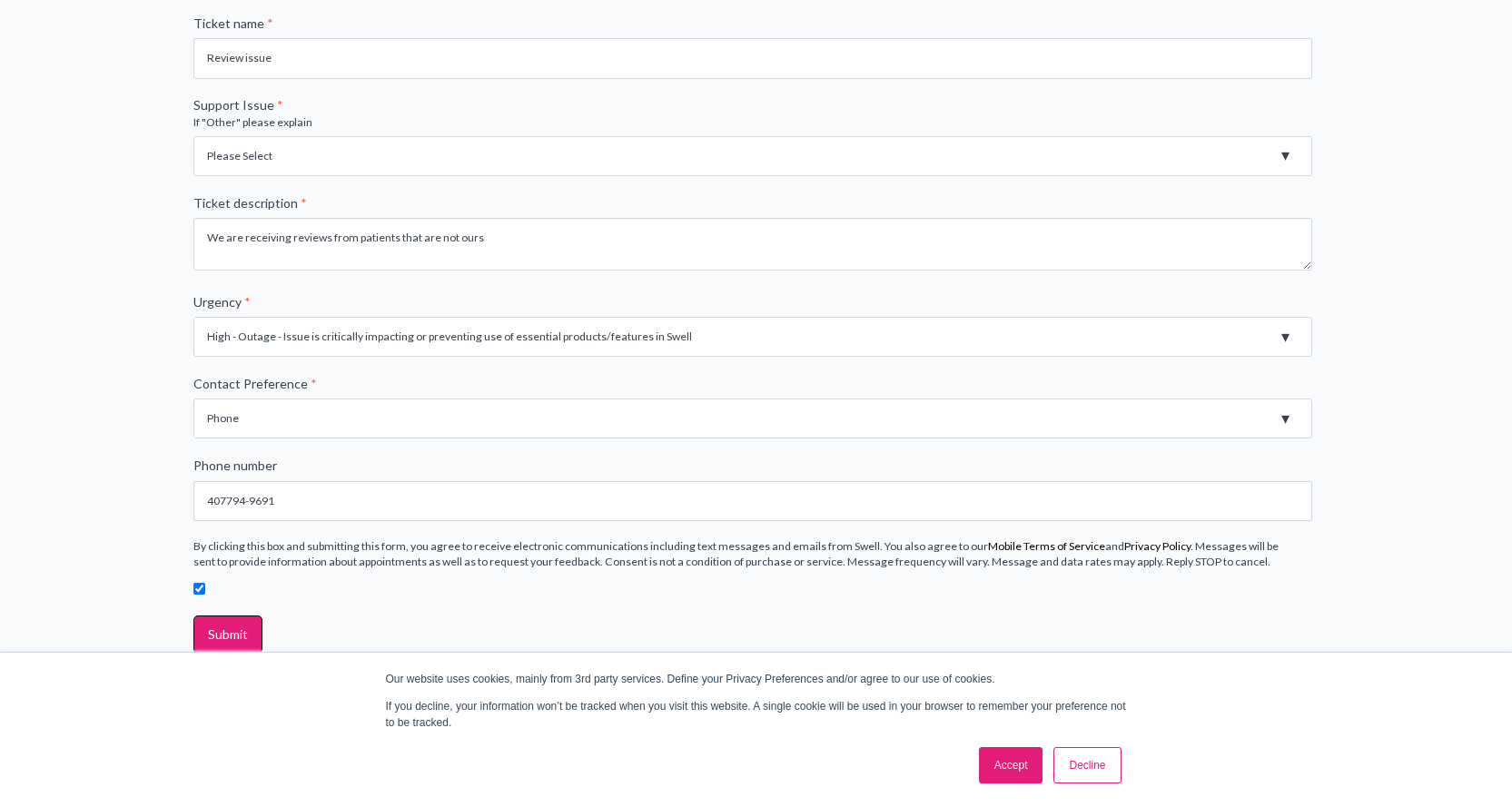
click at [311, 607] on fieldset "By clicking this box and submitting this form, you agree to receive electronic …" at bounding box center [756, 576] width 1126 height 77
click at [213, 629] on input "Submit" at bounding box center [228, 634] width 69 height 38
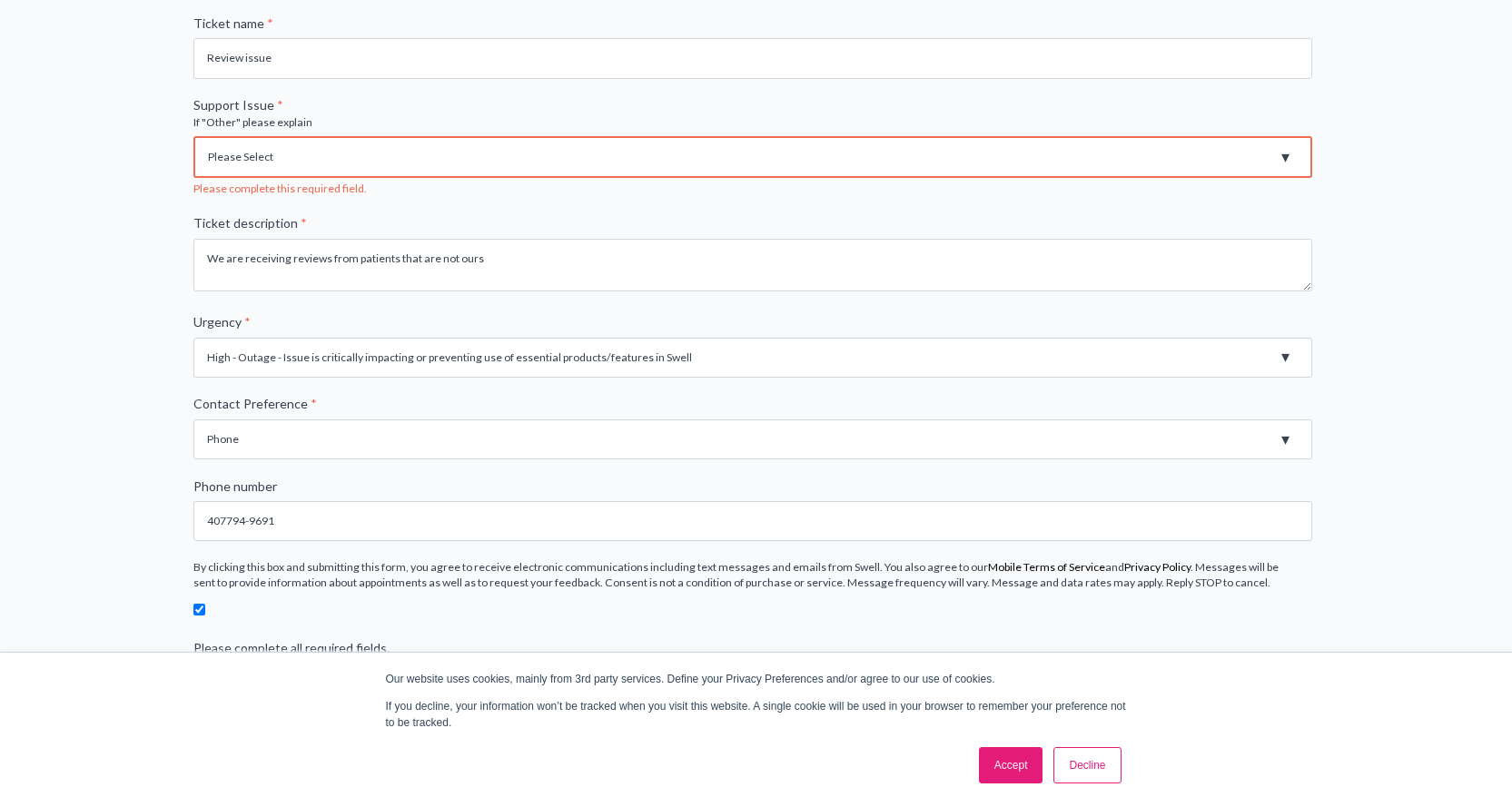
click at [445, 179] on div "Support Issue * If "Other" please explain Please Select Registration for Busine…" at bounding box center [756, 146] width 1126 height 100
click at [445, 155] on select "Please Select Registration for Business Texting (TCR) Review Invites Not Sendin…" at bounding box center [753, 157] width 1119 height 41
select select "Not getting reviews"
click at [193, 136] on select "Please Select Registration for Business Texting (TCR) Review Invites Not Sendin…" at bounding box center [753, 157] width 1119 height 41
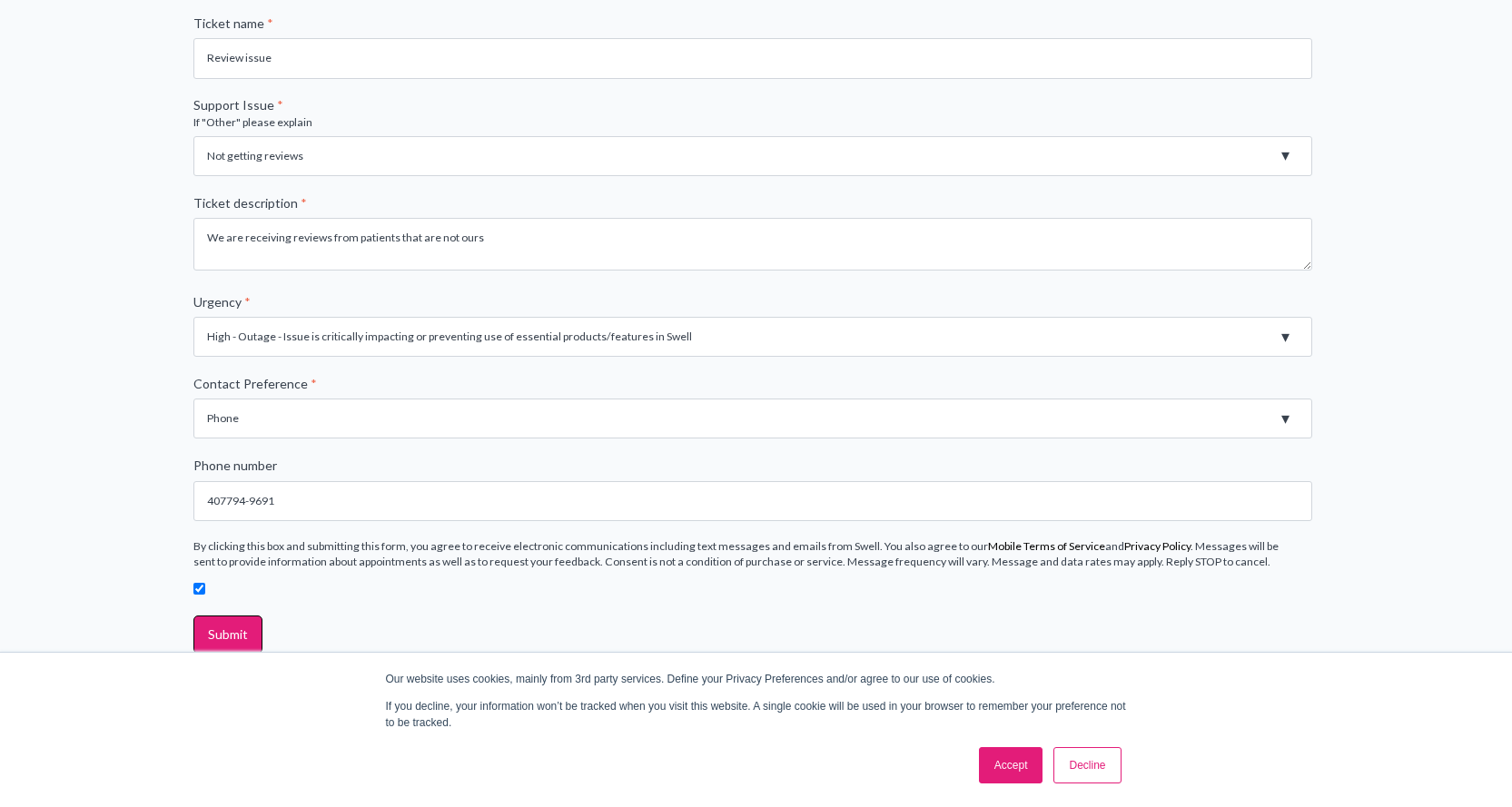
click at [993, 763] on link "Accept" at bounding box center [1010, 765] width 64 height 37
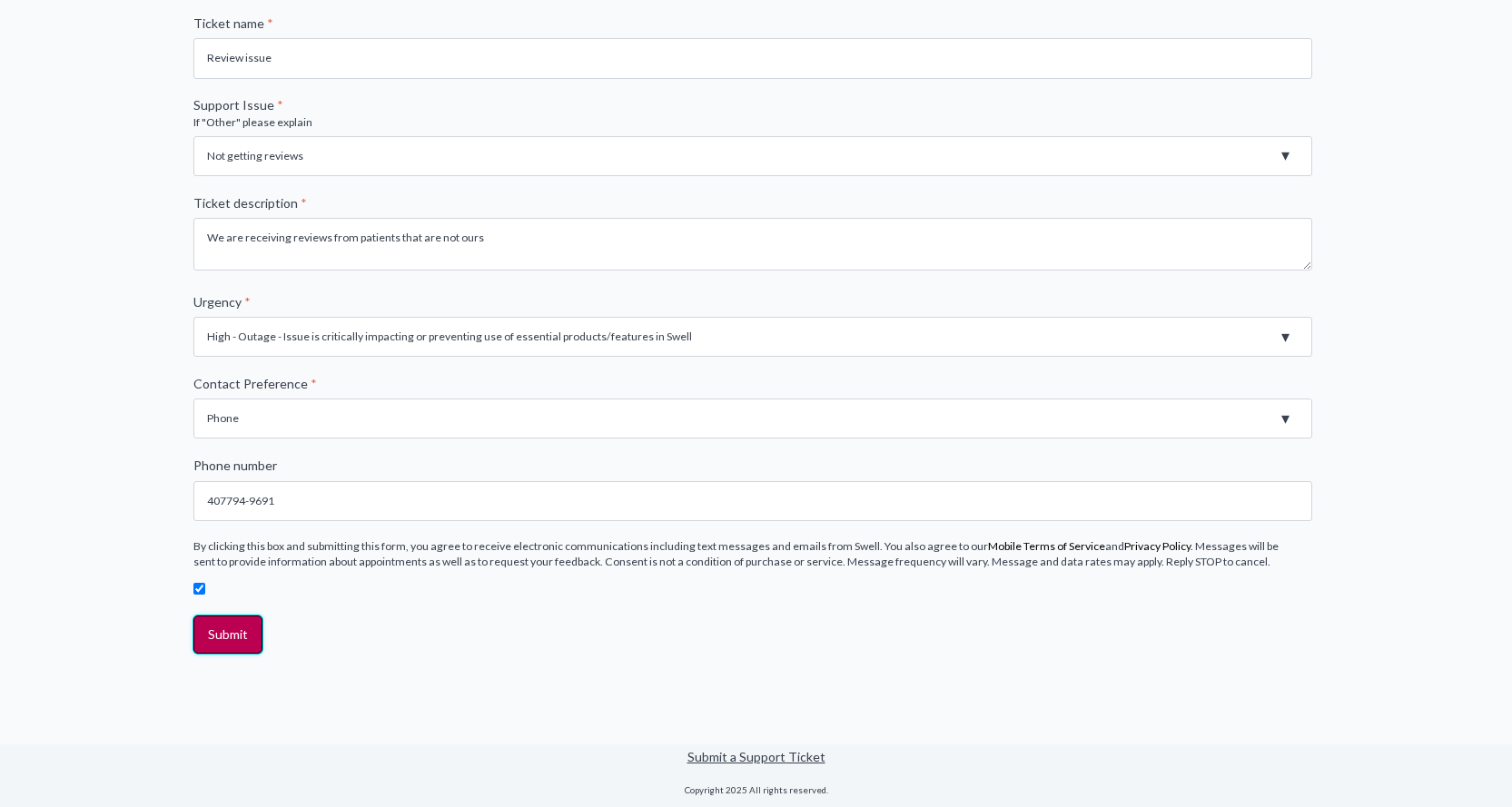
click at [258, 641] on input "Submit" at bounding box center [228, 634] width 69 height 38
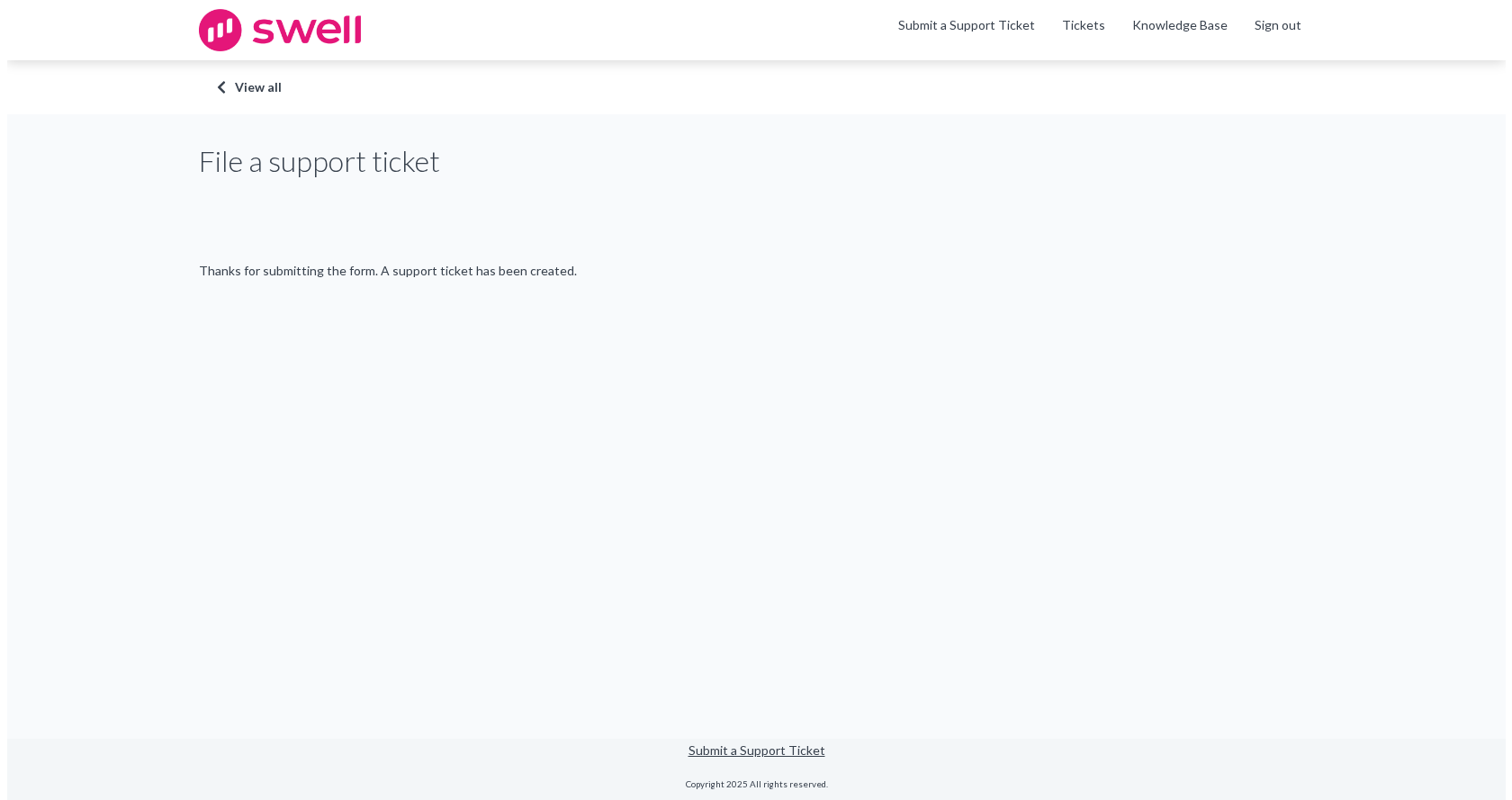
scroll to position [0, 0]
click at [1210, 208] on div "File a support ticket Thanks for submitting the form. A support ticket has been…" at bounding box center [756, 210] width 1116 height 138
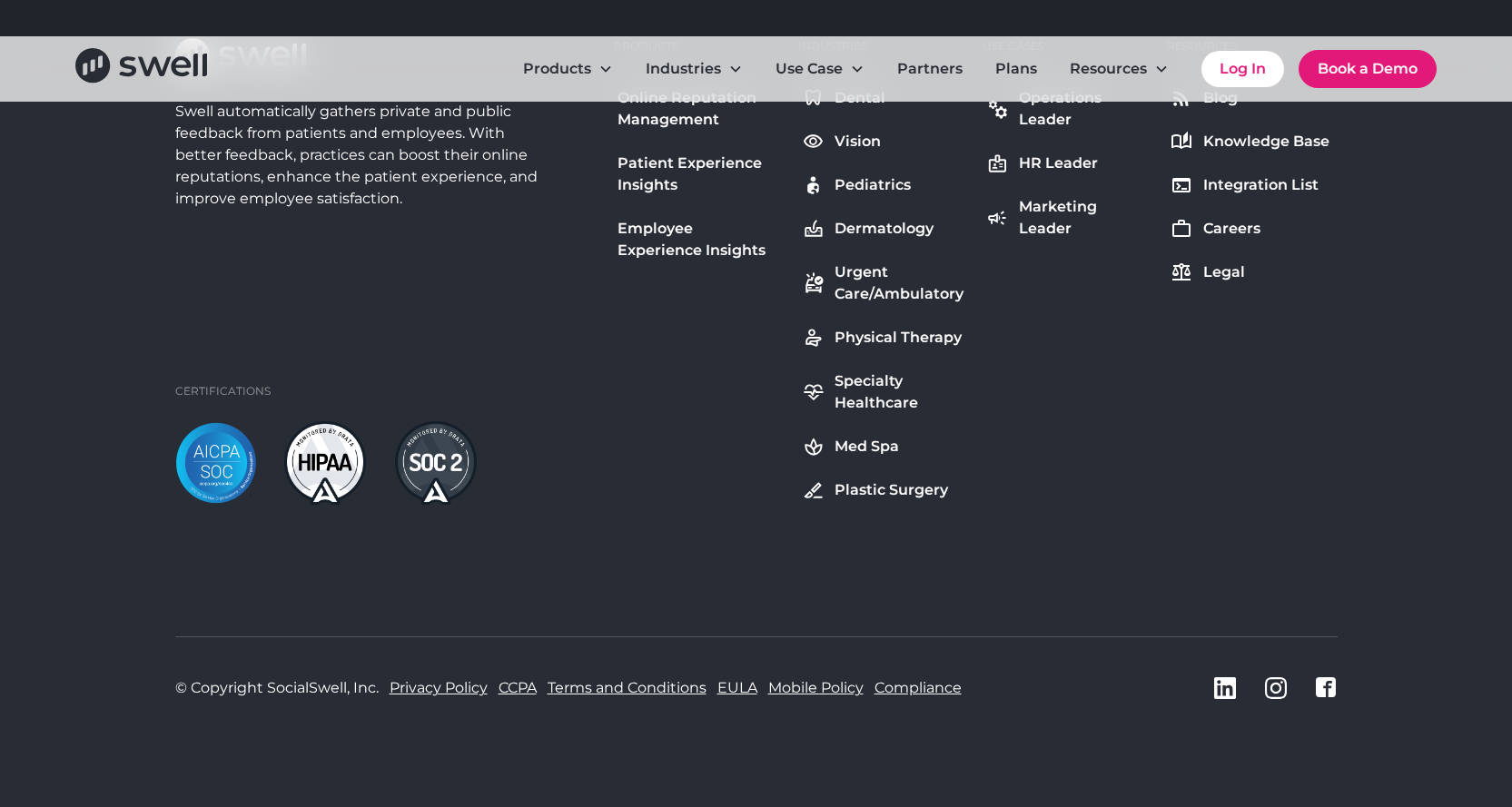
scroll to position [6802, 0]
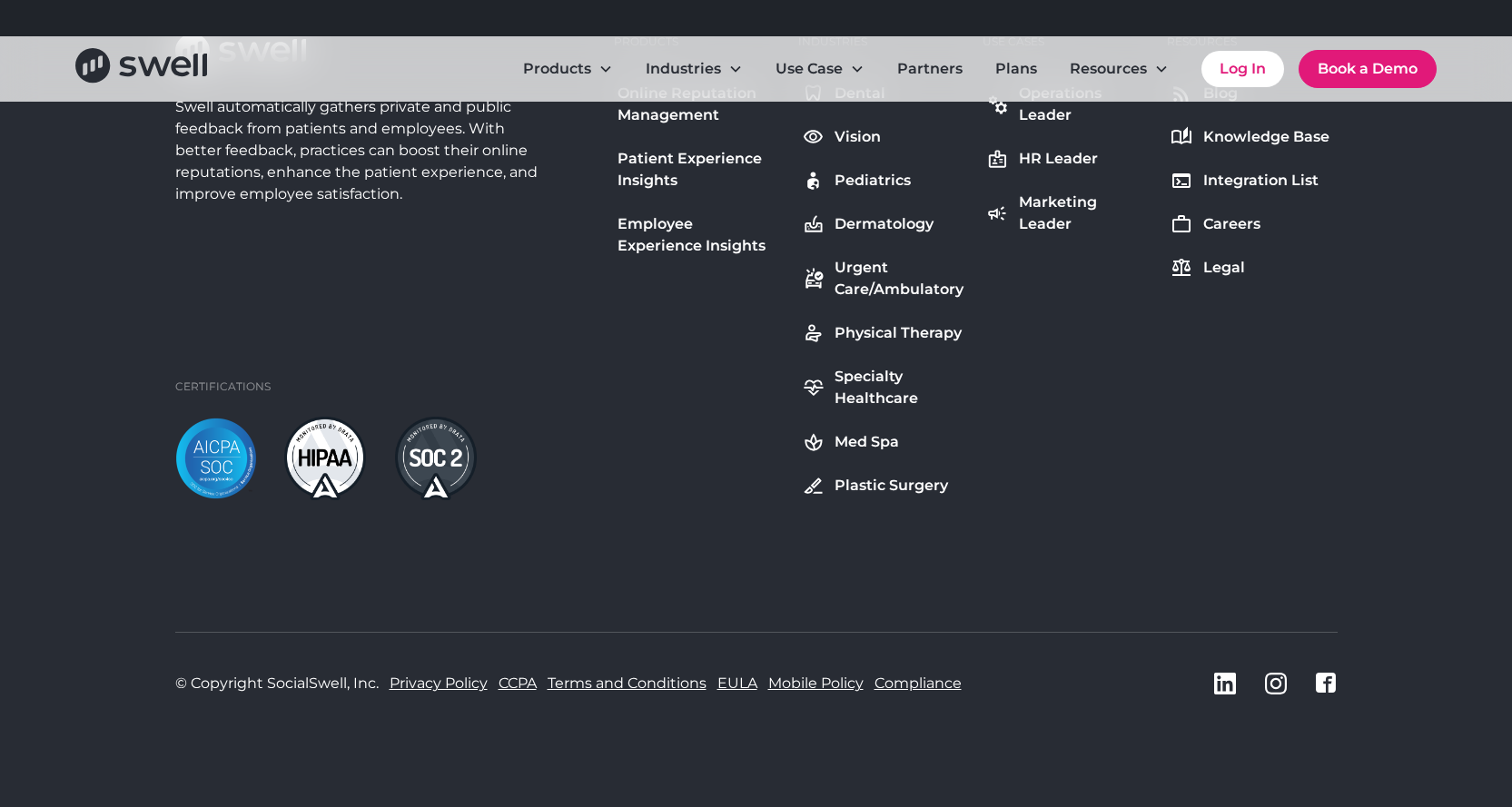
click at [979, 538] on div "Swell automatically gathers private and public feedback from patients and emplo…" at bounding box center [756, 303] width 1162 height 539
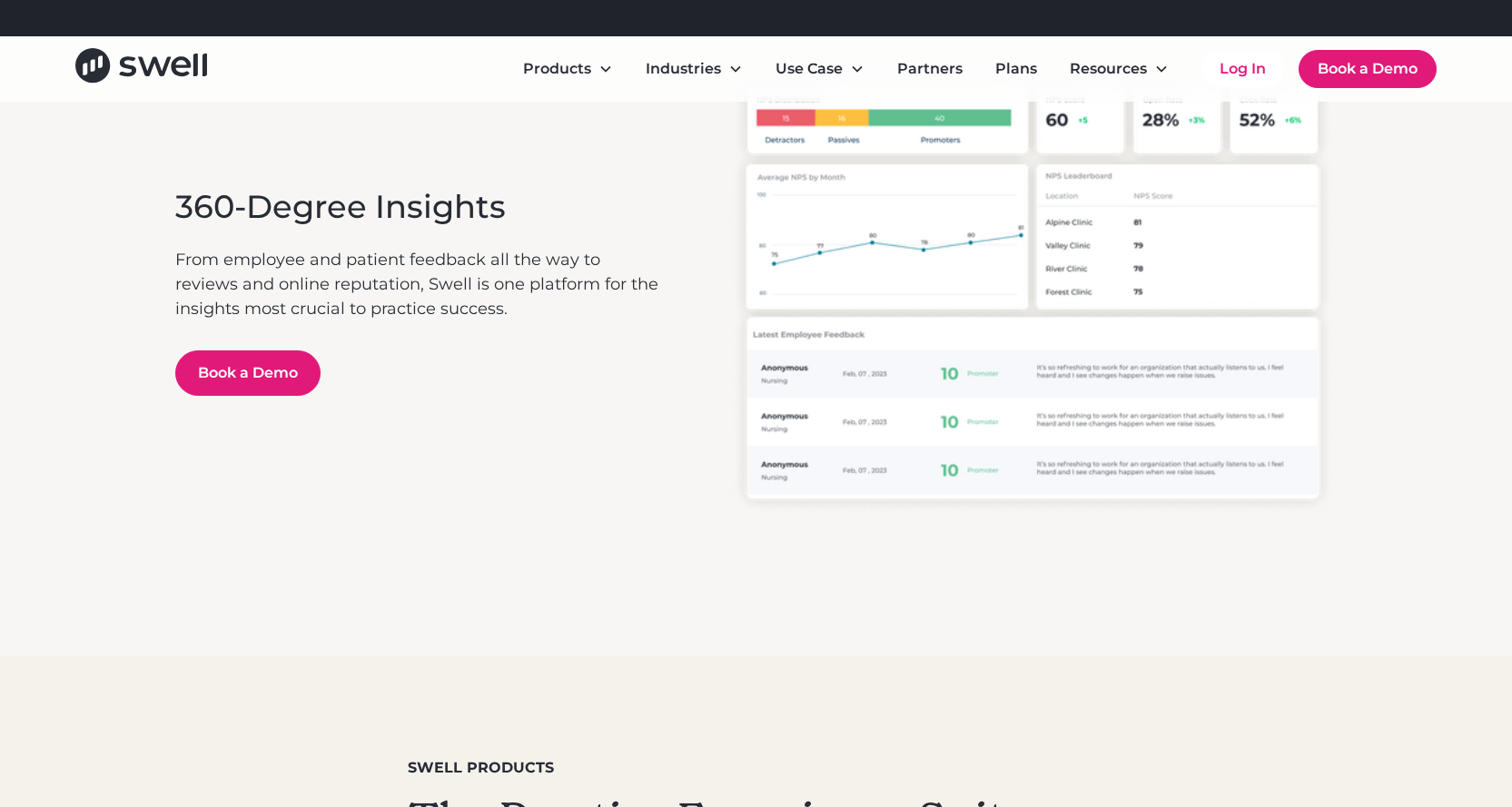
scroll to position [4534, 0]
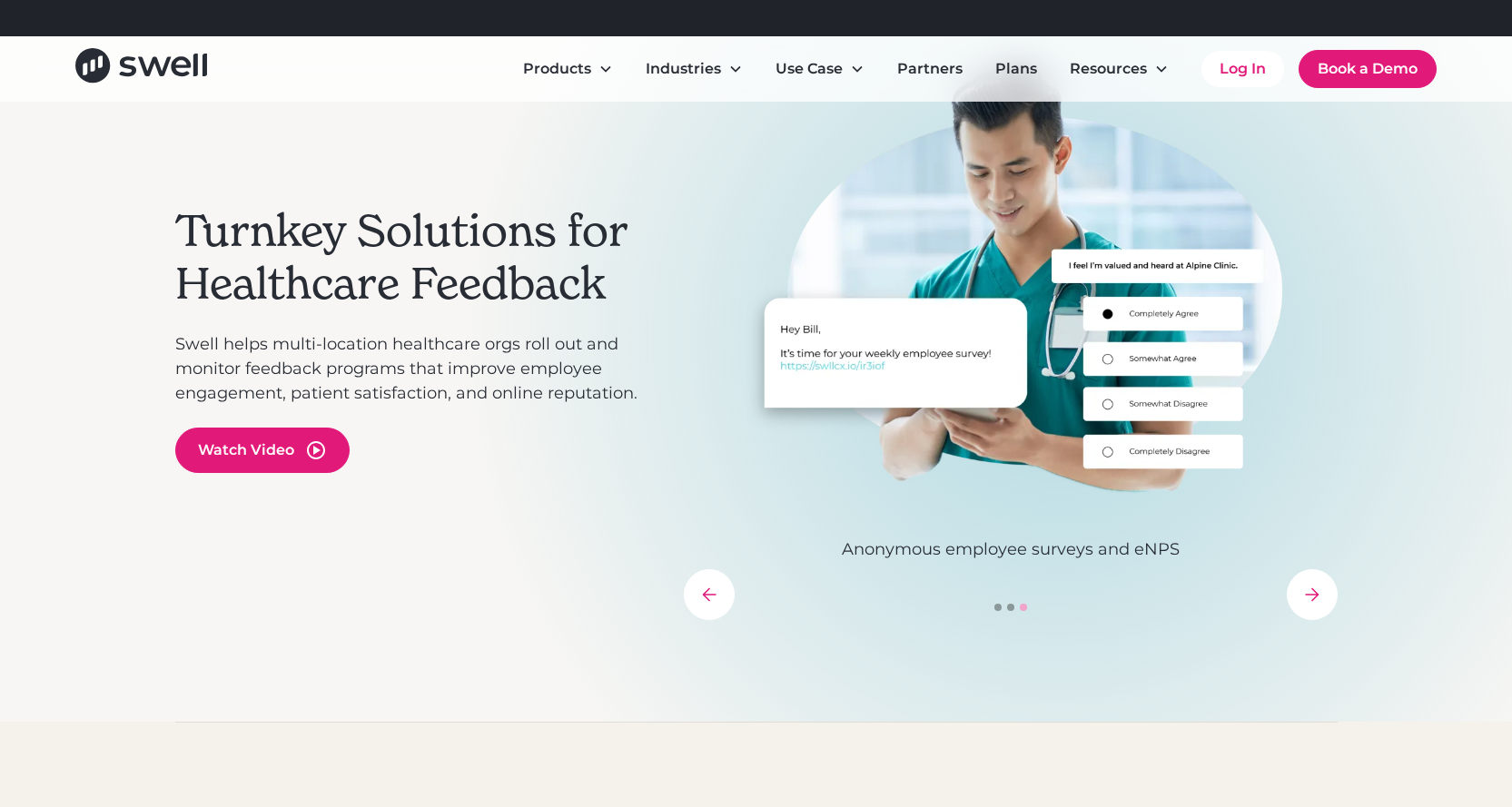
scroll to position [0, 0]
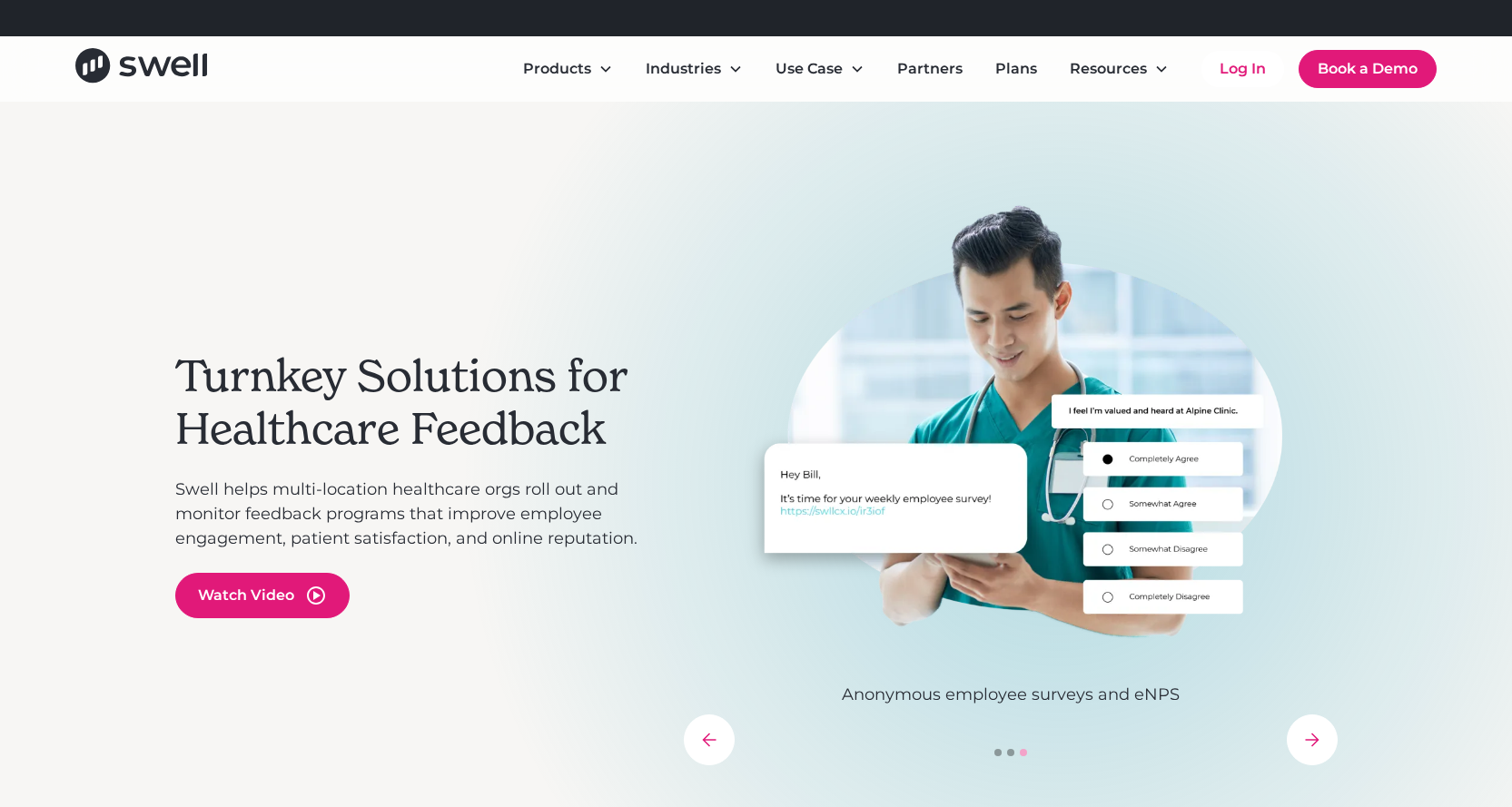
click at [966, 197] on div "Turnkey Solutions for Healthcare Feedback Swell helps multi-location healthcare…" at bounding box center [756, 484] width 1162 height 765
click at [916, 418] on img "3 of 3" at bounding box center [1010, 421] width 654 height 435
click at [1252, 71] on link "Log In" at bounding box center [1243, 69] width 83 height 37
